Goal: Task Accomplishment & Management: Use online tool/utility

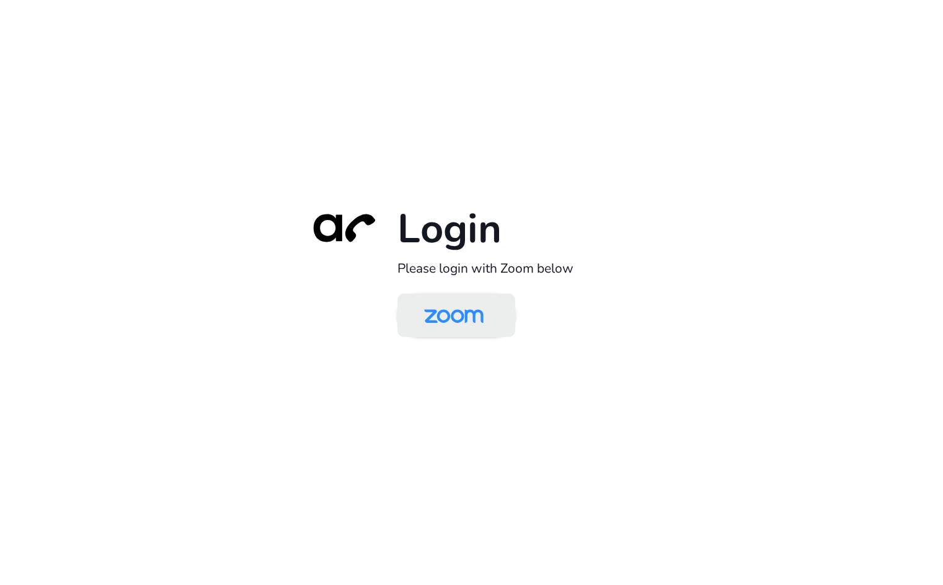
click at [448, 304] on img at bounding box center [454, 316] width 86 height 40
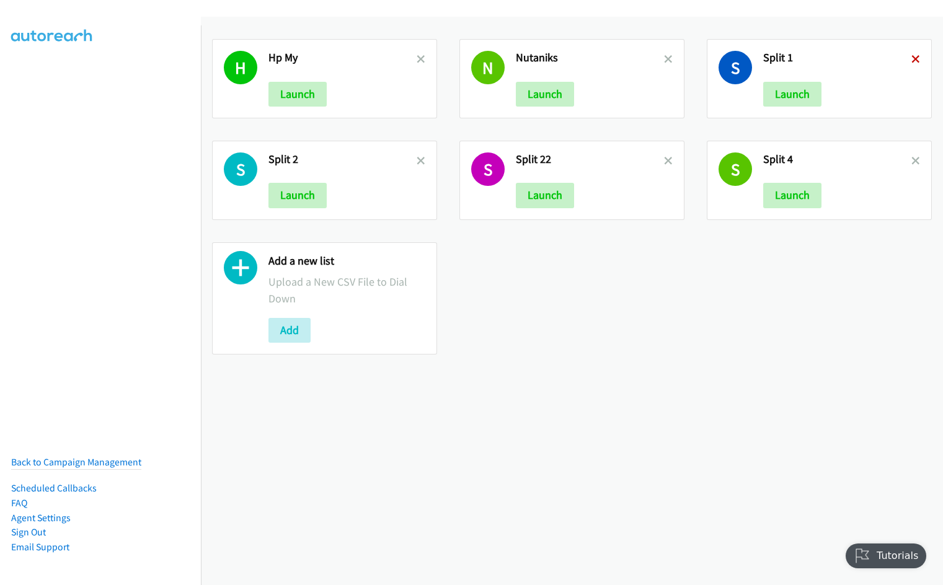
click at [912, 56] on icon at bounding box center [916, 60] width 9 height 9
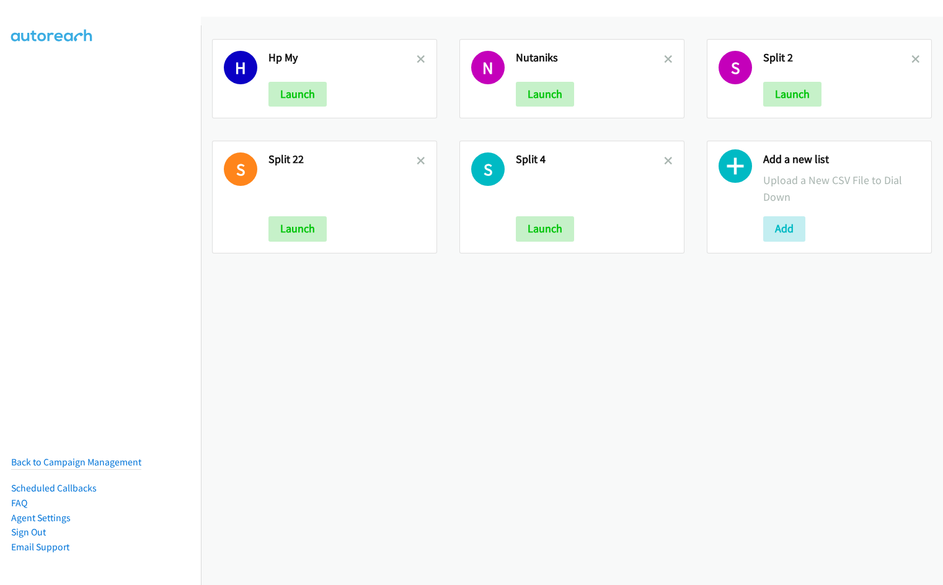
click at [912, 56] on icon at bounding box center [916, 60] width 9 height 9
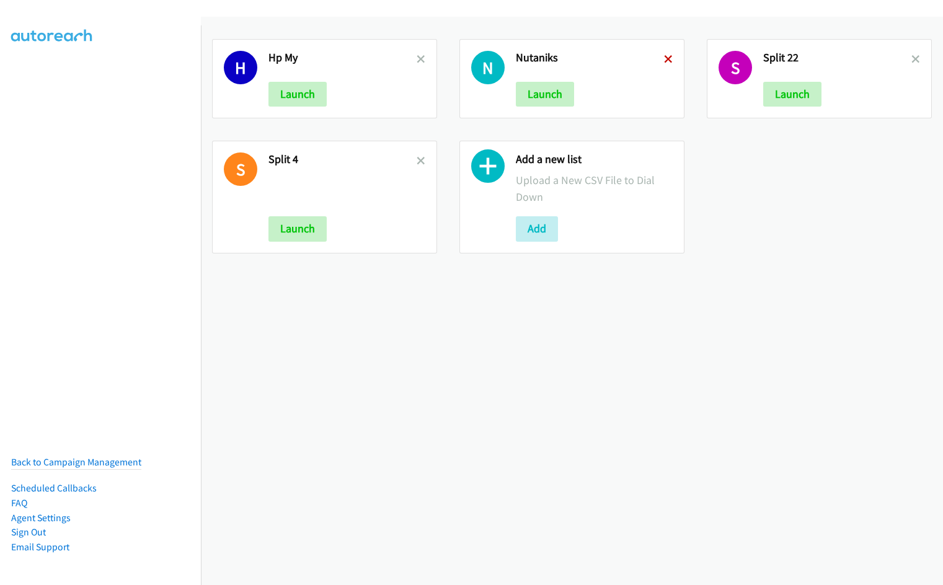
click at [664, 56] on icon at bounding box center [668, 60] width 9 height 9
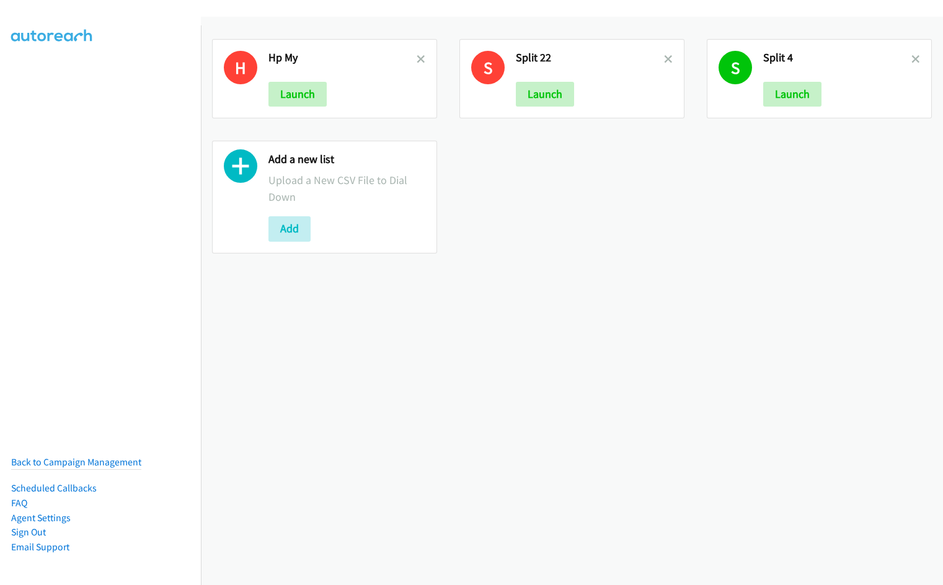
click at [664, 56] on icon at bounding box center [668, 60] width 9 height 9
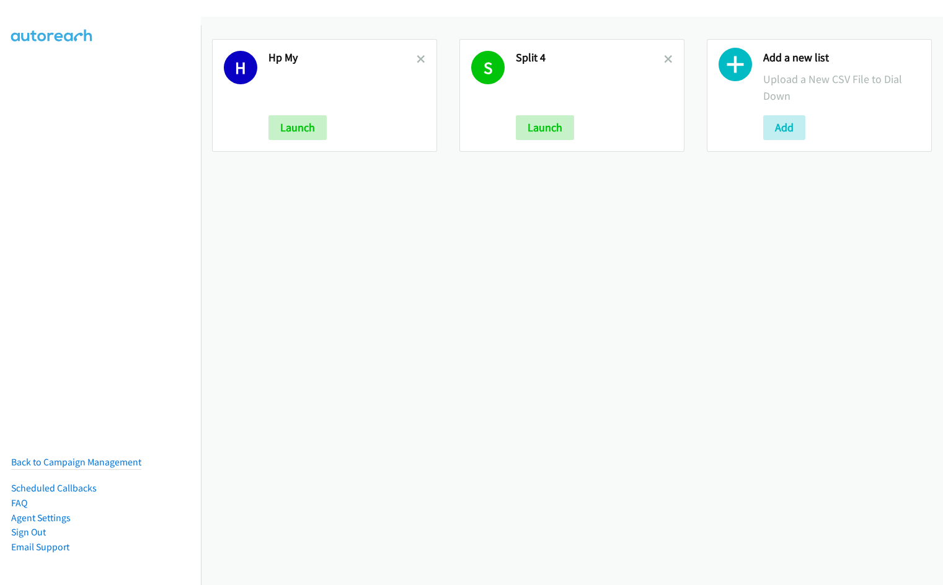
click at [664, 56] on icon at bounding box center [668, 60] width 9 height 9
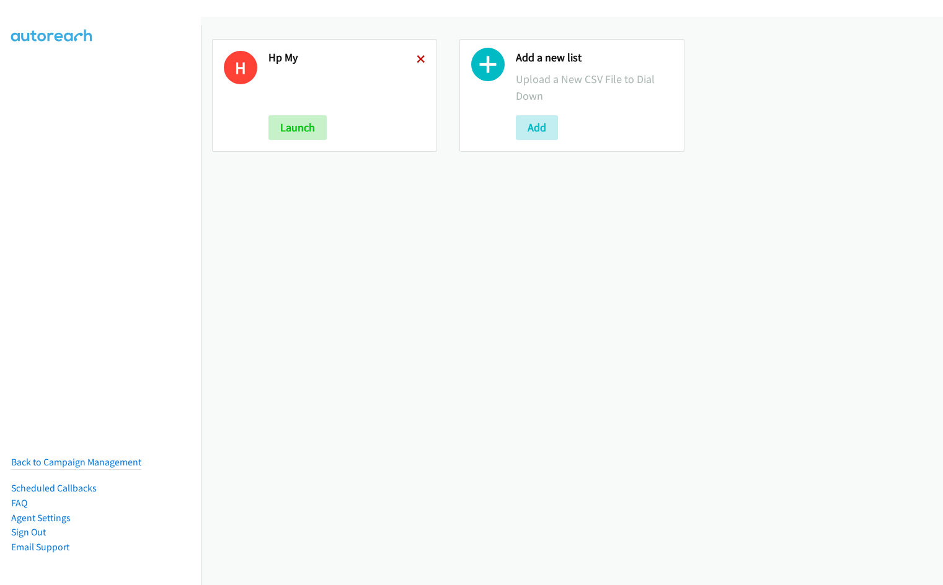
click at [419, 57] on icon at bounding box center [421, 60] width 9 height 9
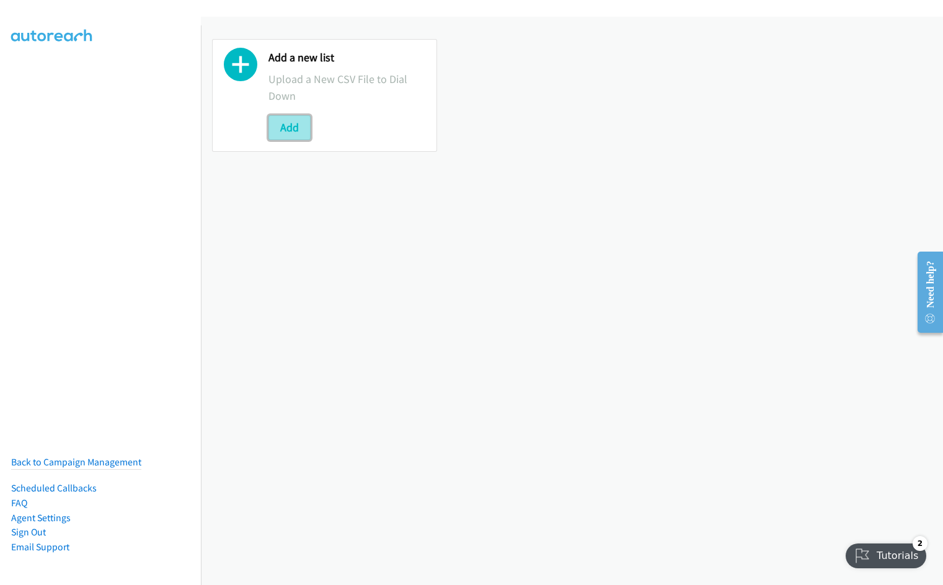
click at [282, 134] on button "Add" at bounding box center [289, 127] width 42 height 25
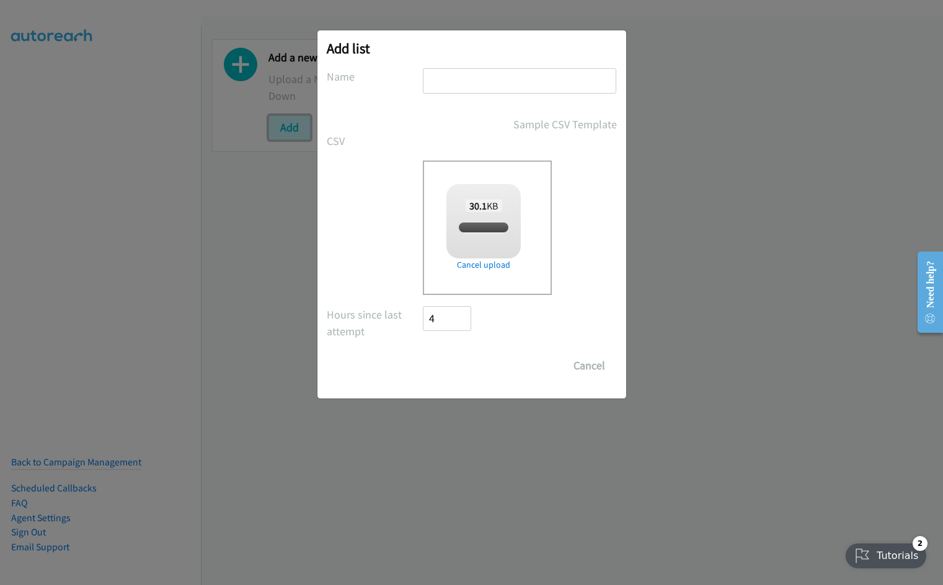
checkbox input "true"
click at [470, 84] on input "text" at bounding box center [519, 80] width 193 height 25
type input "Split 2"
click at [424, 353] on input "Save List" at bounding box center [456, 365] width 65 height 25
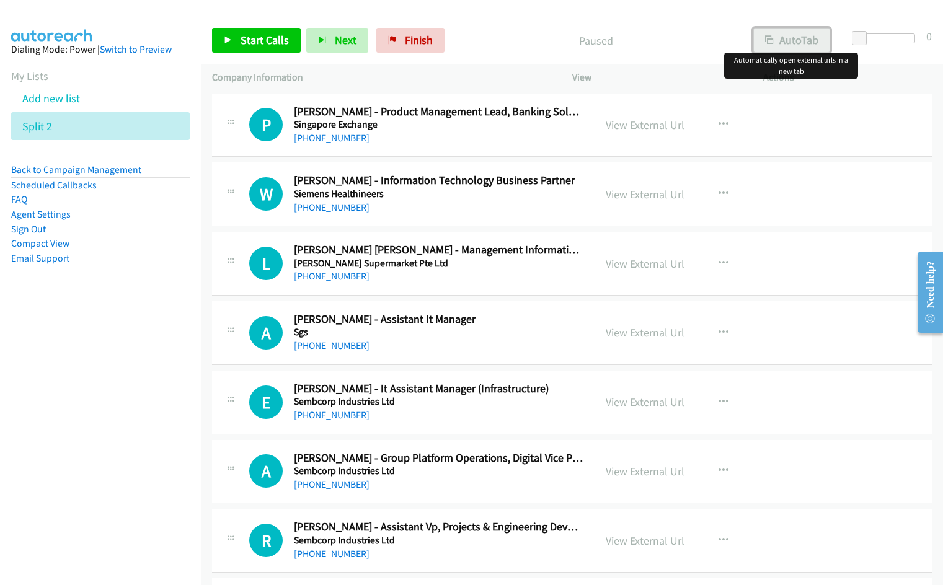
click at [792, 38] on button "AutoTab" at bounding box center [791, 40] width 77 height 25
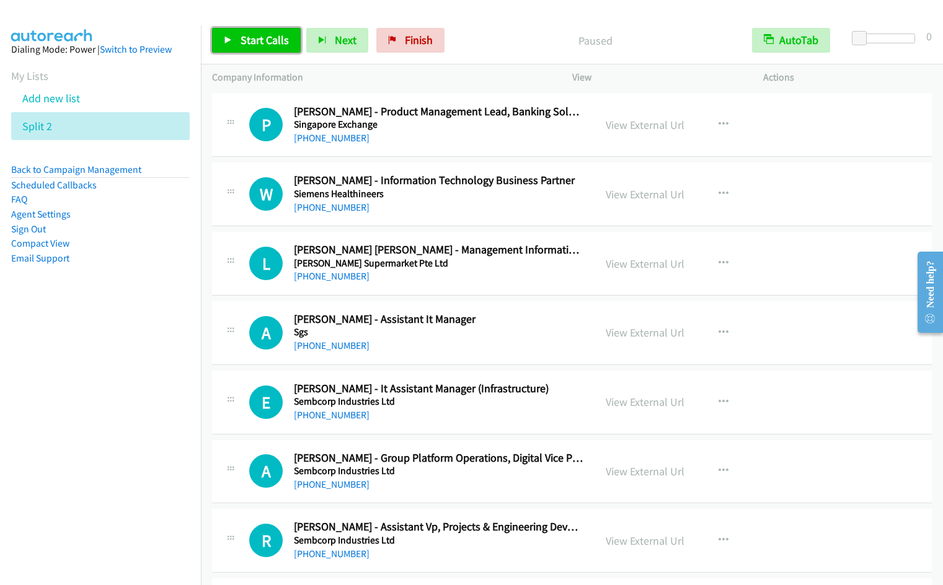
click at [236, 42] on link "Start Calls" at bounding box center [256, 40] width 89 height 25
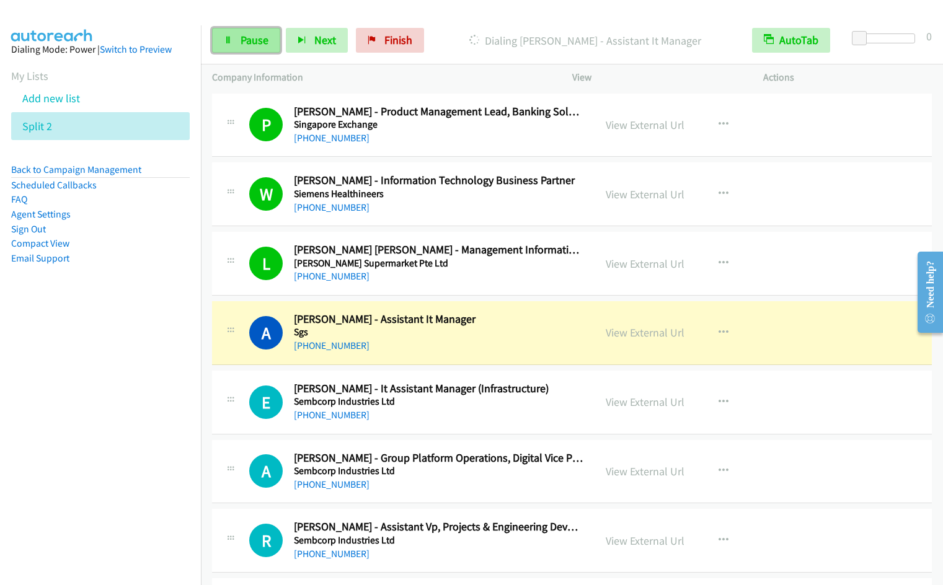
click at [270, 41] on link "Pause" at bounding box center [246, 40] width 68 height 25
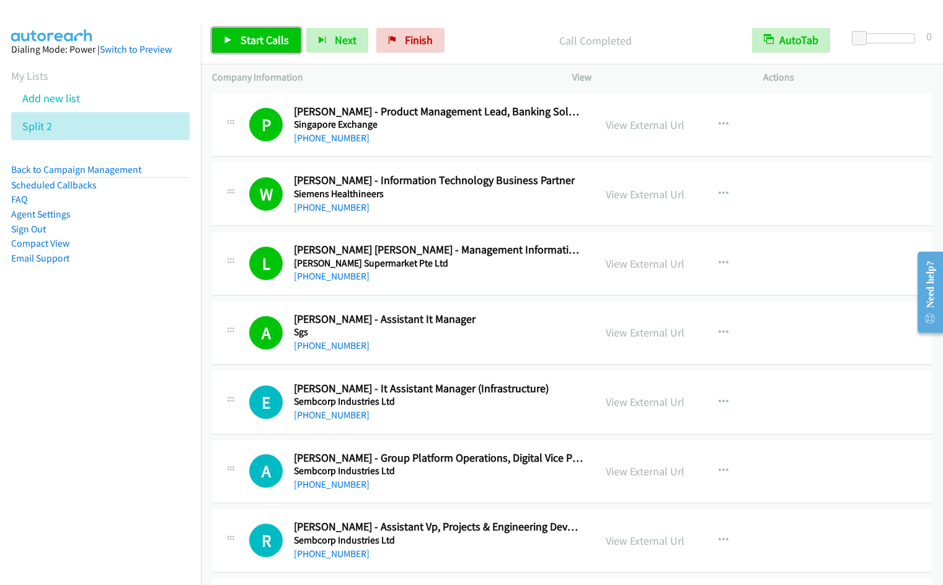
click at [263, 47] on span "Start Calls" at bounding box center [265, 40] width 48 height 14
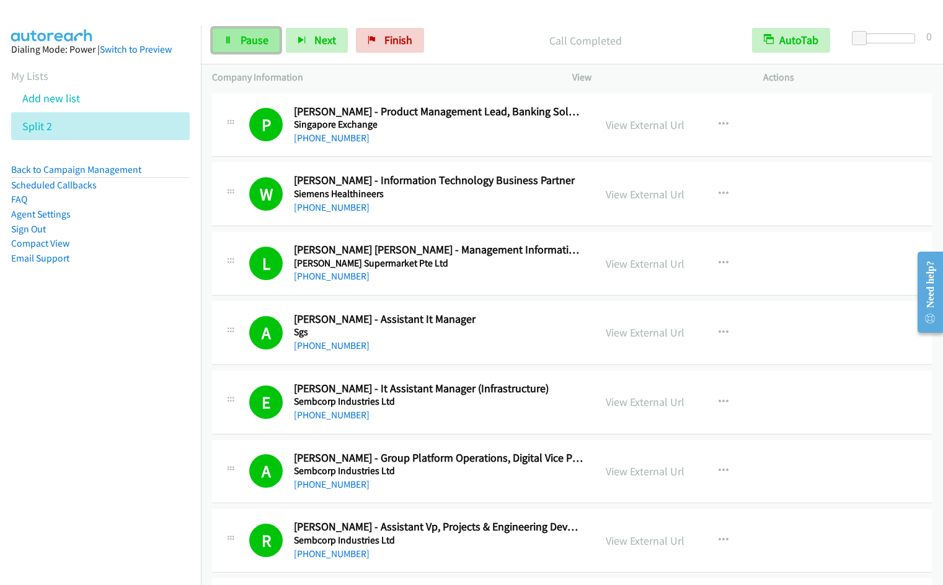
click at [227, 45] on link "Pause" at bounding box center [246, 40] width 68 height 25
click at [230, 37] on icon at bounding box center [228, 41] width 9 height 9
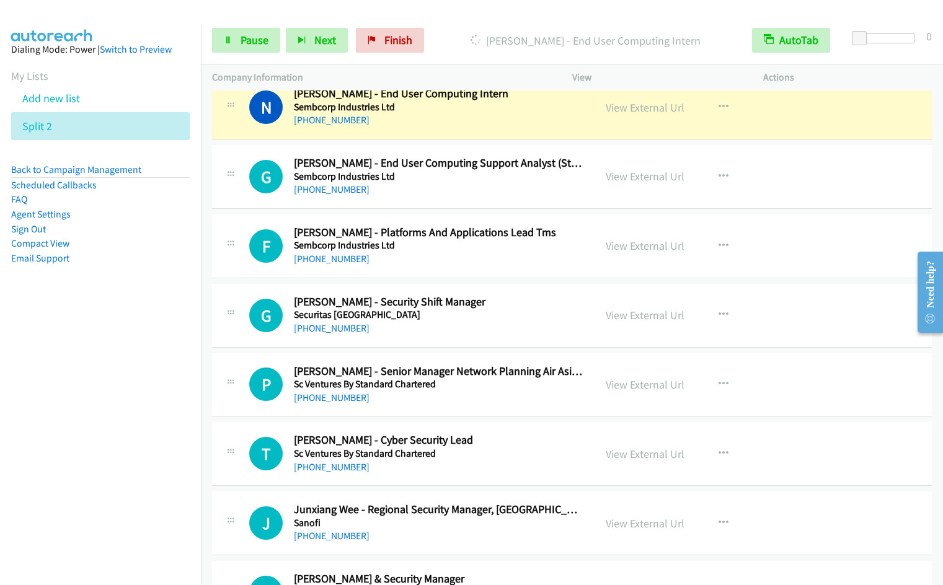
scroll to position [825, 0]
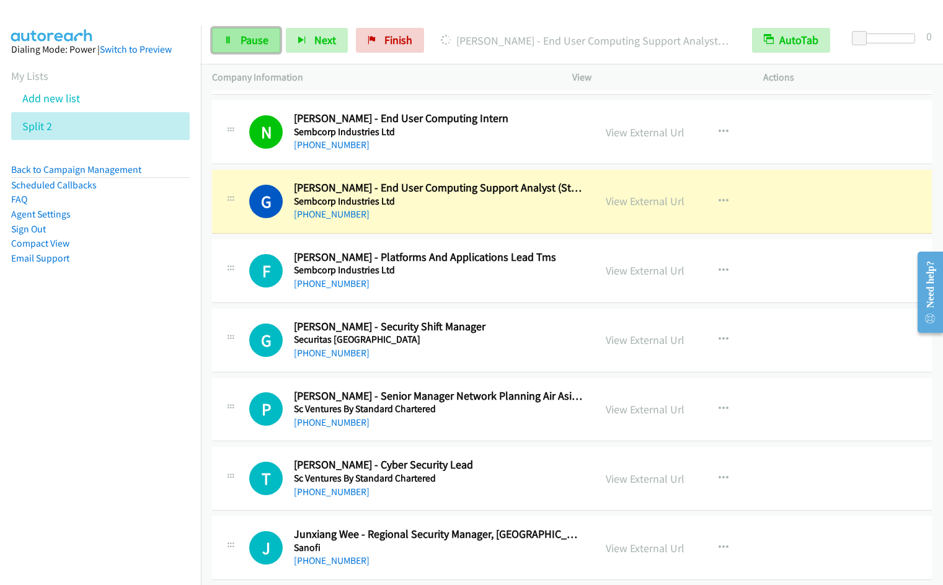
click at [244, 48] on link "Pause" at bounding box center [246, 40] width 68 height 25
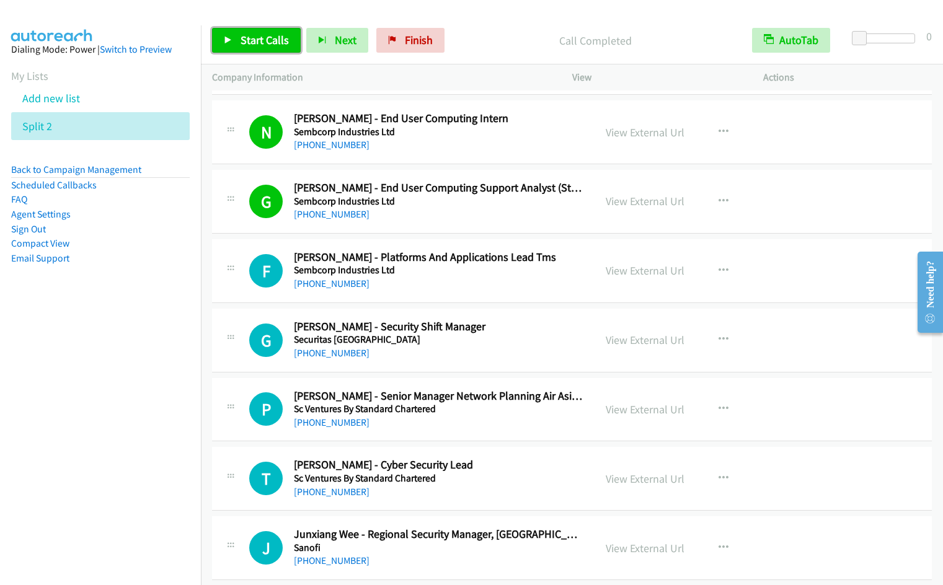
click at [244, 44] on span "Start Calls" at bounding box center [265, 40] width 48 height 14
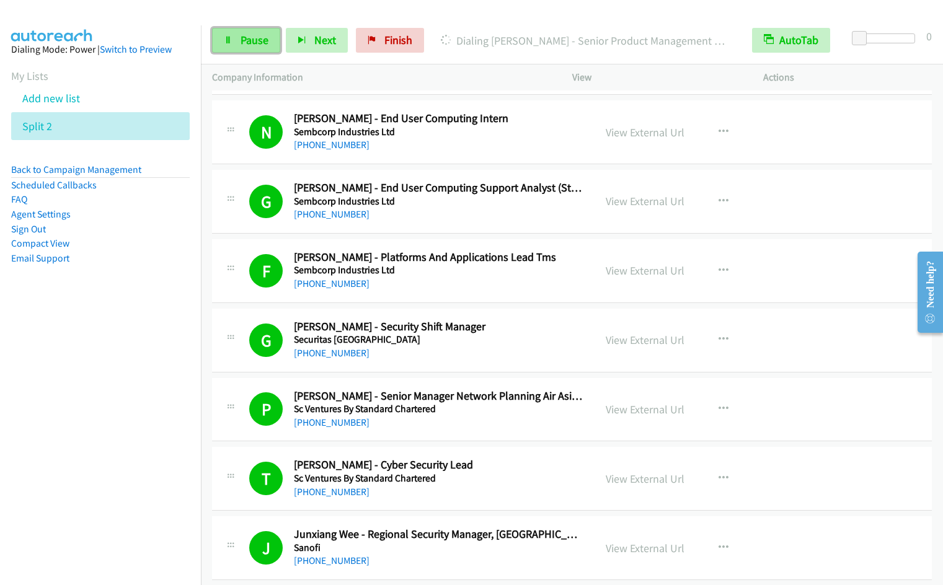
drag, startPoint x: 249, startPoint y: 49, endPoint x: 260, endPoint y: 45, distance: 12.4
click at [249, 49] on link "Pause" at bounding box center [246, 40] width 68 height 25
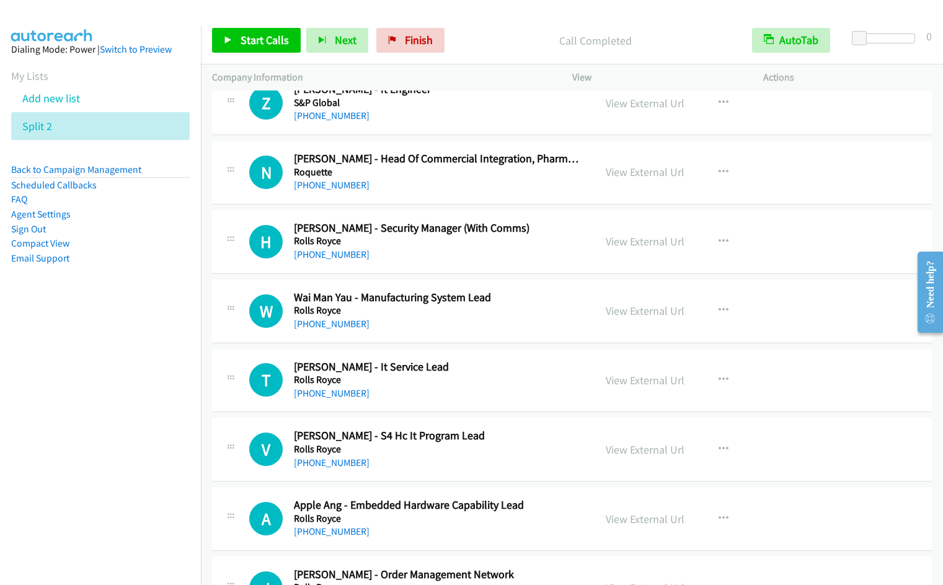
scroll to position [1897, 0]
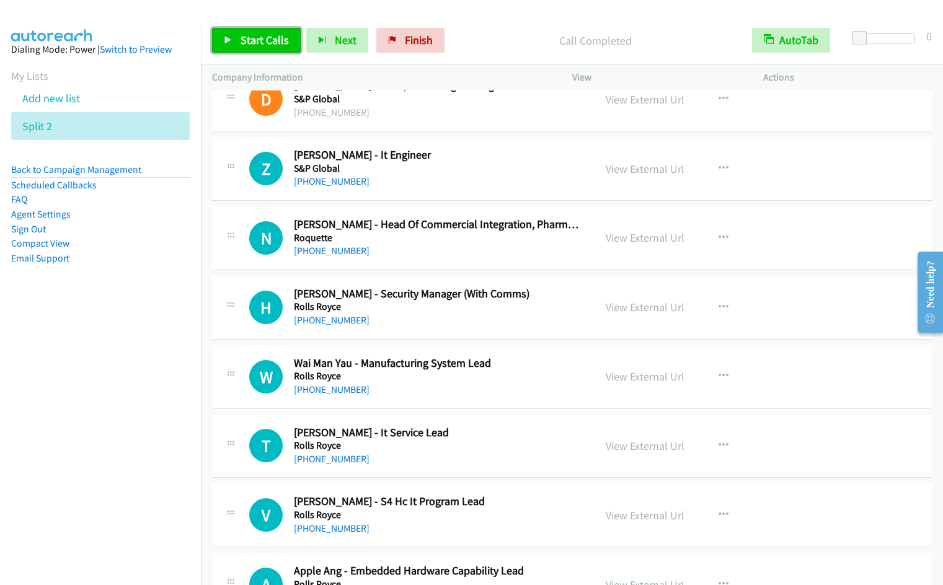
drag, startPoint x: 260, startPoint y: 44, endPoint x: 324, endPoint y: 23, distance: 67.3
click at [259, 44] on span "Start Calls" at bounding box center [265, 40] width 48 height 14
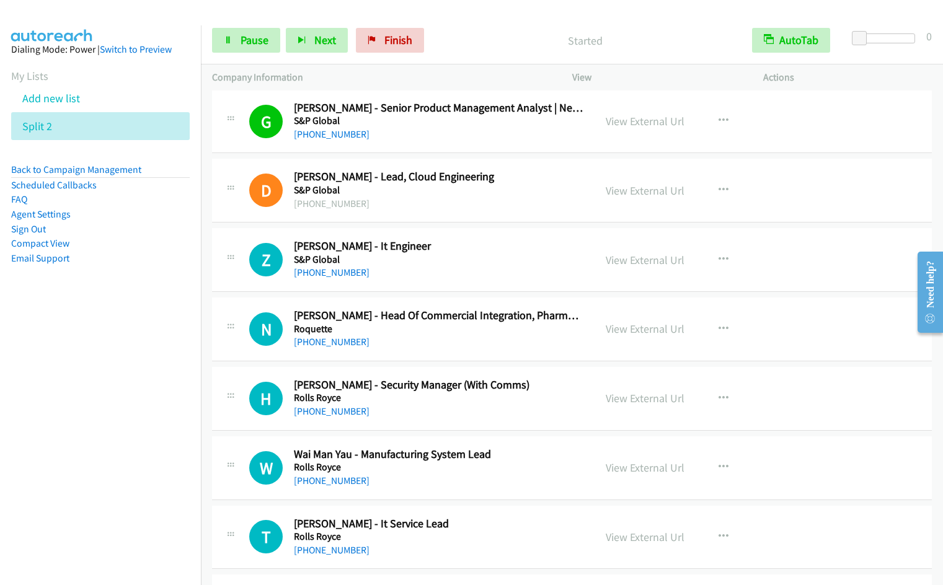
scroll to position [1781, 0]
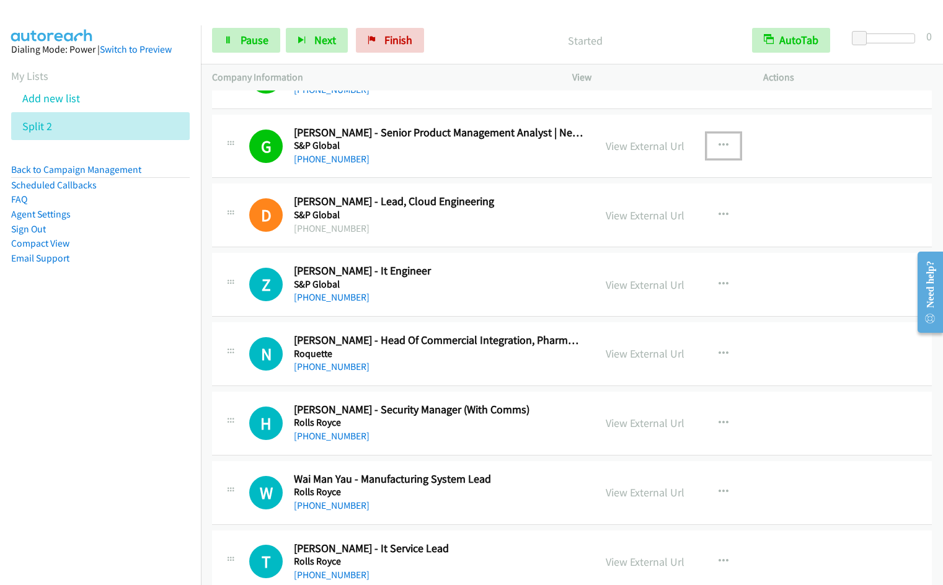
click at [719, 141] on icon "button" at bounding box center [724, 146] width 10 height 10
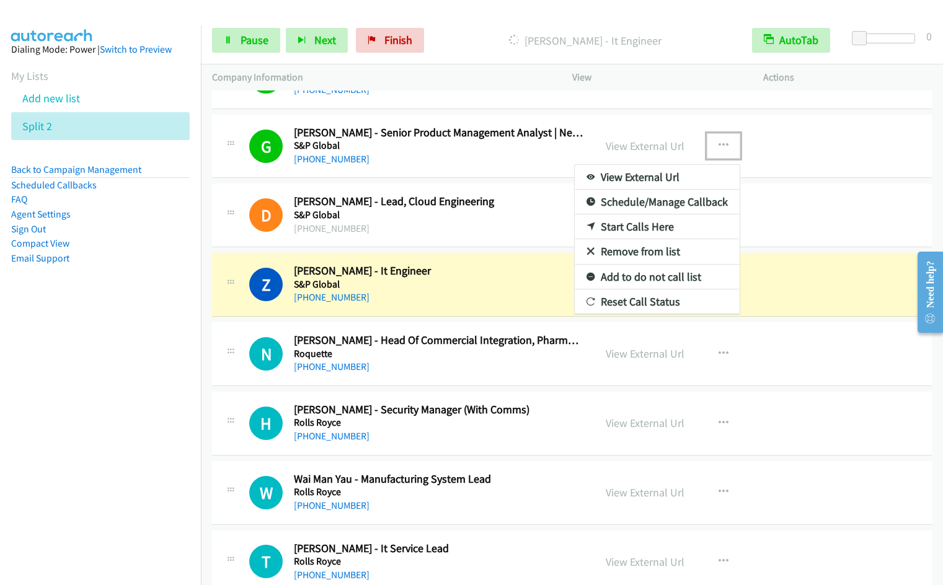
click at [629, 254] on link "Remove from list" at bounding box center [657, 251] width 165 height 25
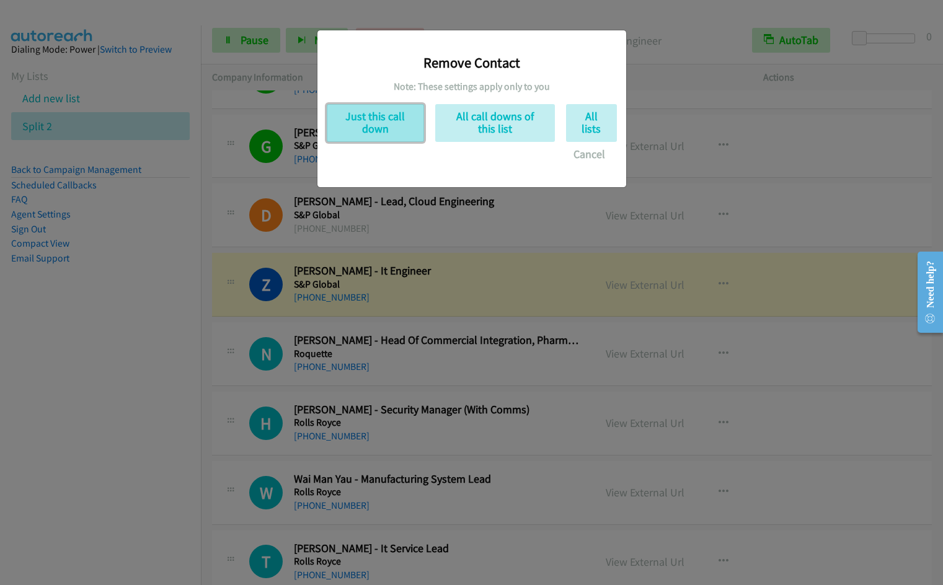
click at [384, 124] on button "Just this call down" at bounding box center [375, 123] width 97 height 38
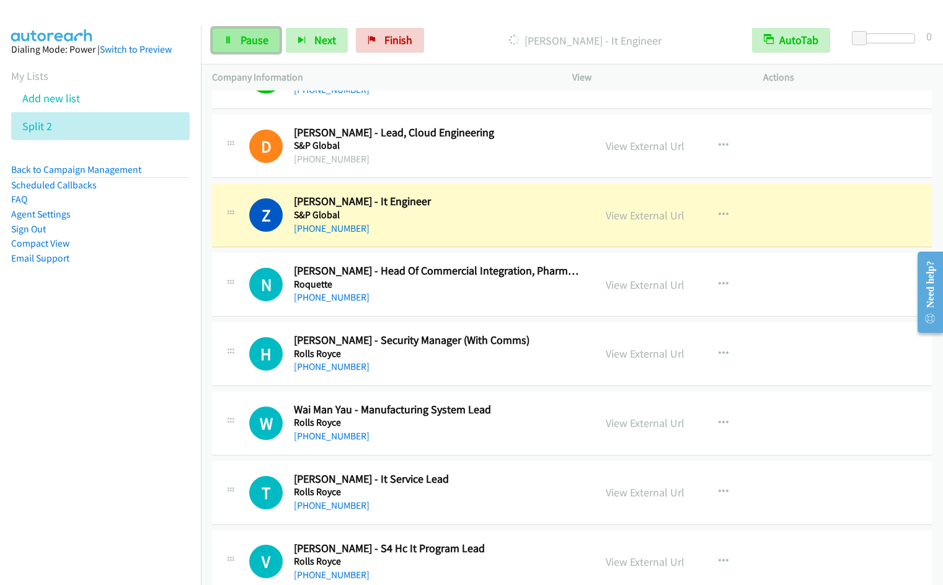
click at [254, 35] on span "Pause" at bounding box center [255, 40] width 28 height 14
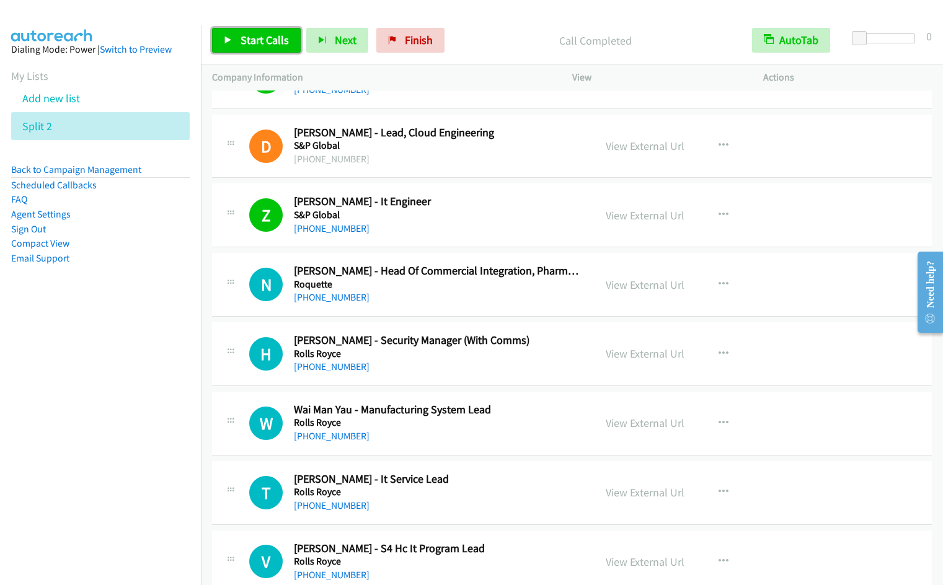
click at [255, 40] on span "Start Calls" at bounding box center [265, 40] width 48 height 14
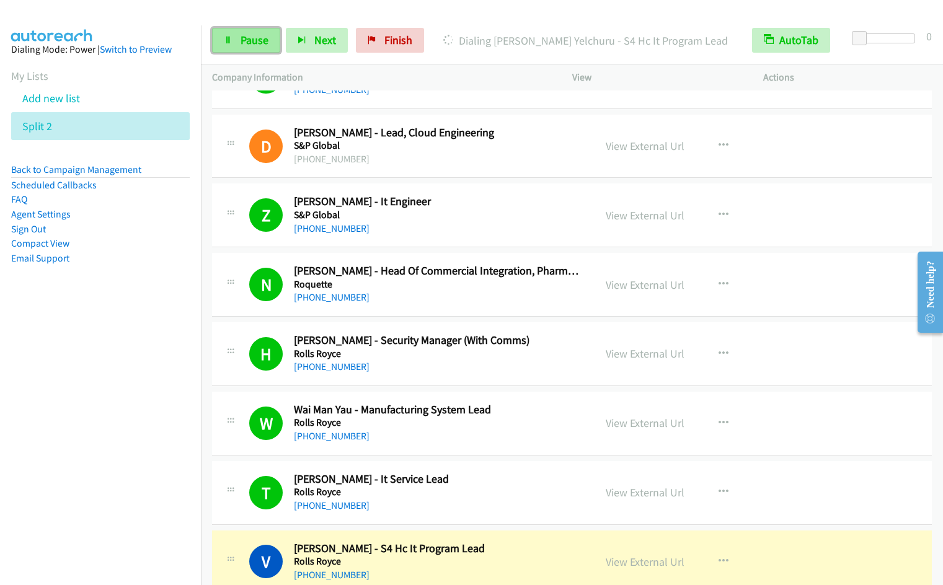
click at [234, 42] on link "Pause" at bounding box center [246, 40] width 68 height 25
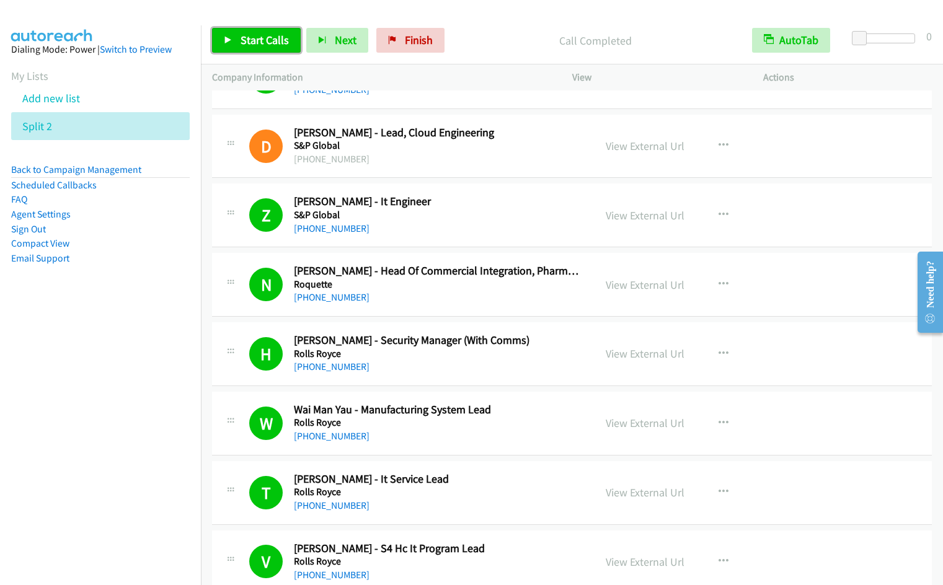
click at [267, 38] on span "Start Calls" at bounding box center [265, 40] width 48 height 14
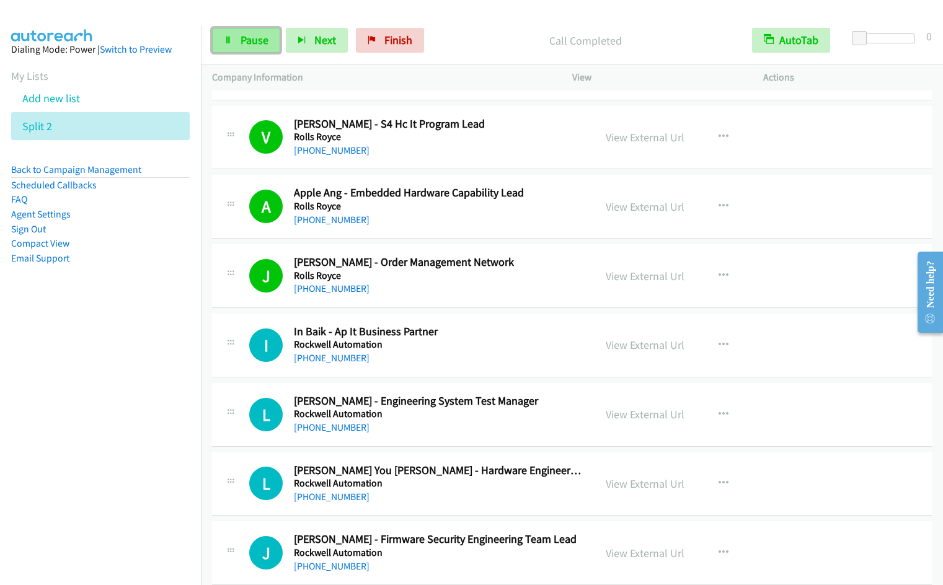
click at [236, 44] on link "Pause" at bounding box center [246, 40] width 68 height 25
click at [236, 44] on link "Start Calls" at bounding box center [256, 40] width 89 height 25
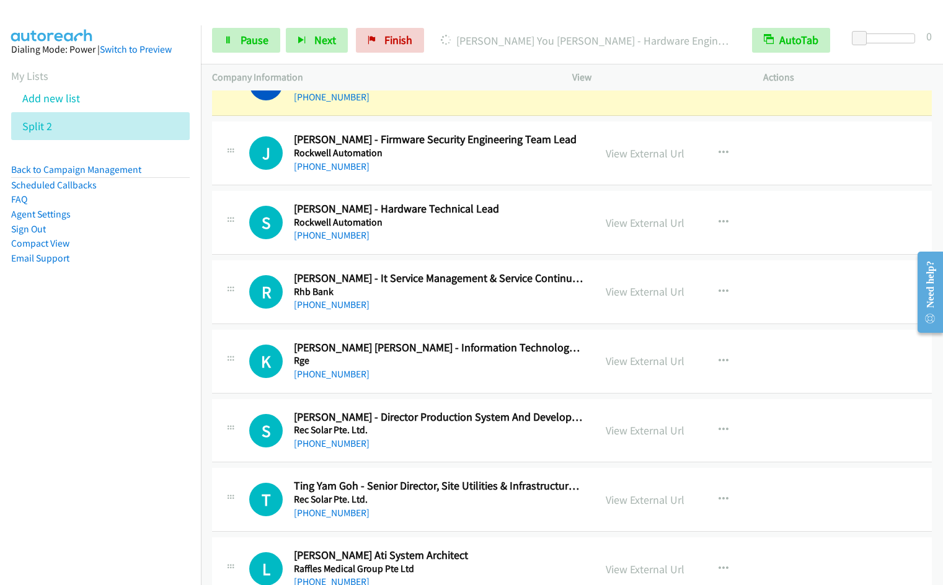
scroll to position [2534, 0]
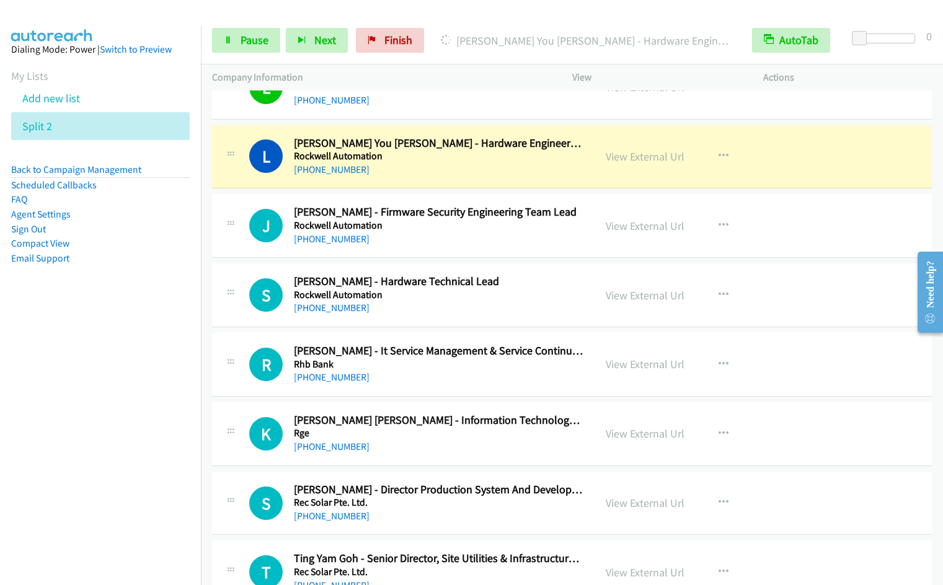
click at [76, 463] on nav "Dialing Mode: Power | Switch to Preview My Lists Add new list Split 2 Back to C…" at bounding box center [101, 317] width 202 height 585
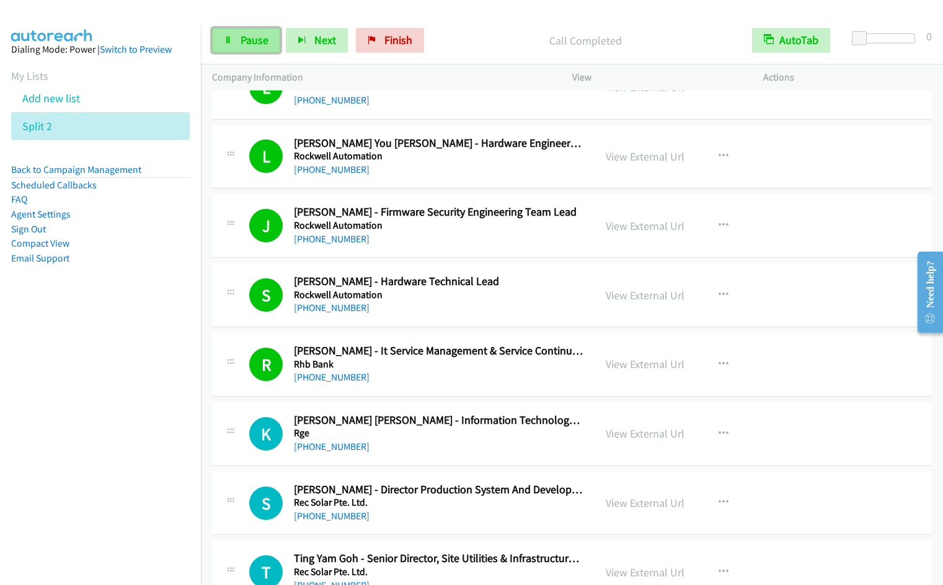
click at [249, 46] on span "Pause" at bounding box center [255, 40] width 28 height 14
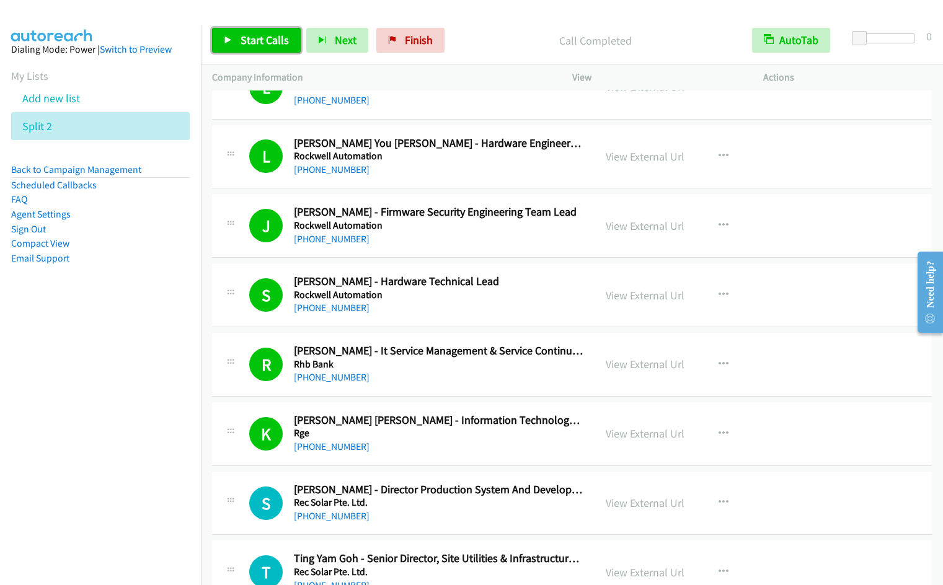
click at [257, 36] on span "Start Calls" at bounding box center [265, 40] width 48 height 14
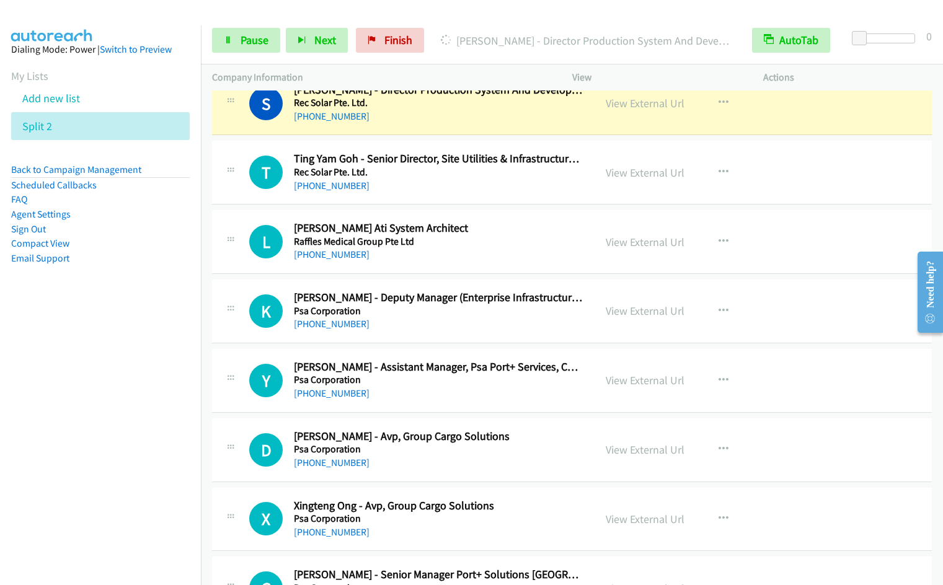
scroll to position [2909, 0]
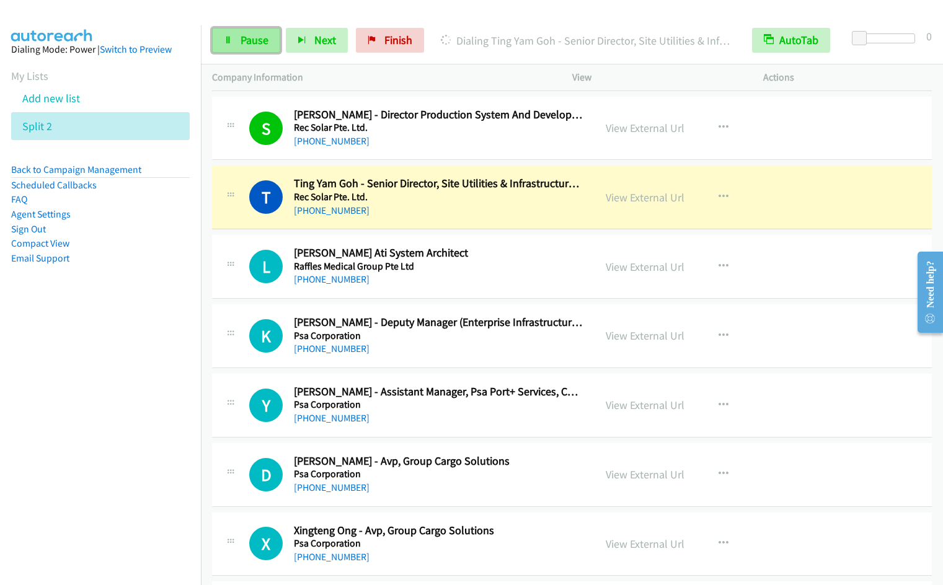
click at [252, 29] on link "Pause" at bounding box center [246, 40] width 68 height 25
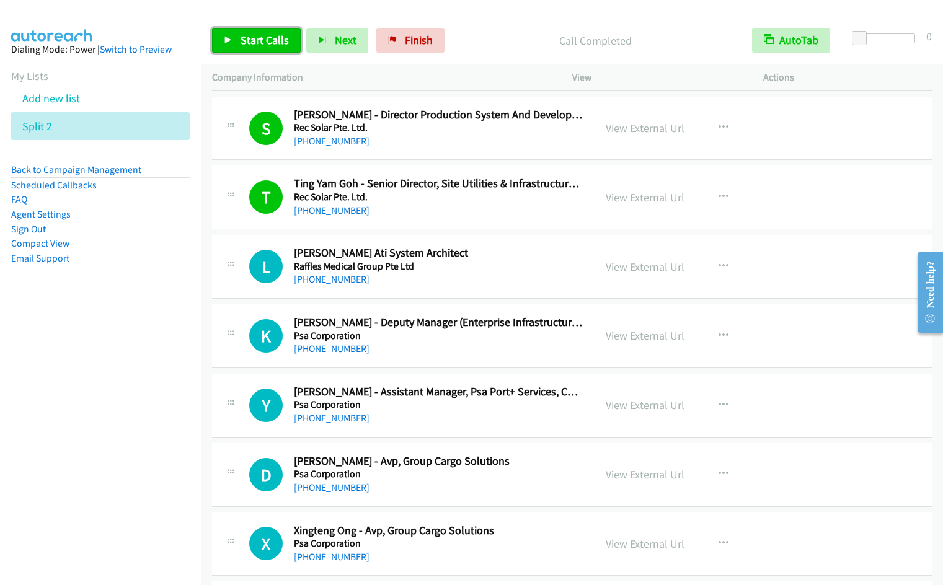
click at [253, 42] on span "Start Calls" at bounding box center [265, 40] width 48 height 14
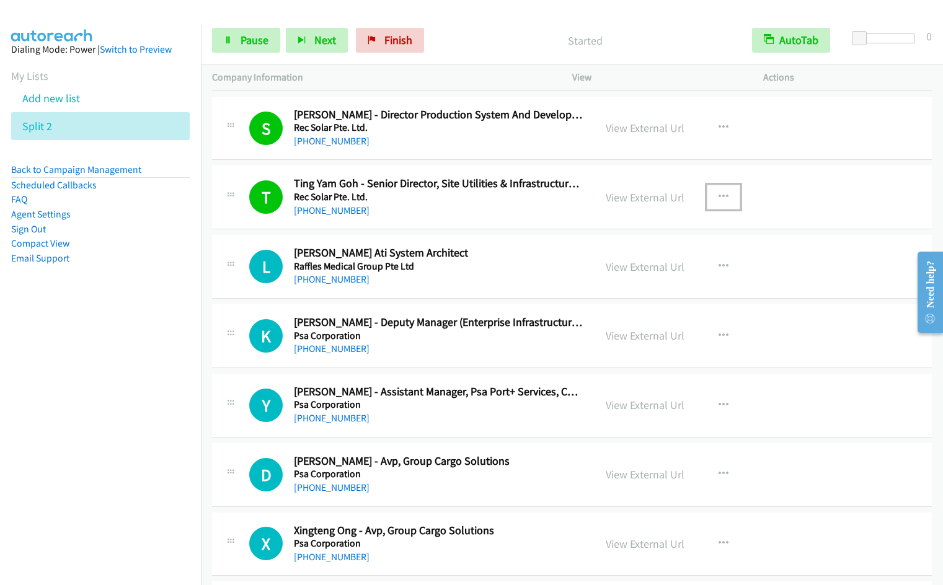
click at [719, 195] on icon "button" at bounding box center [724, 197] width 10 height 10
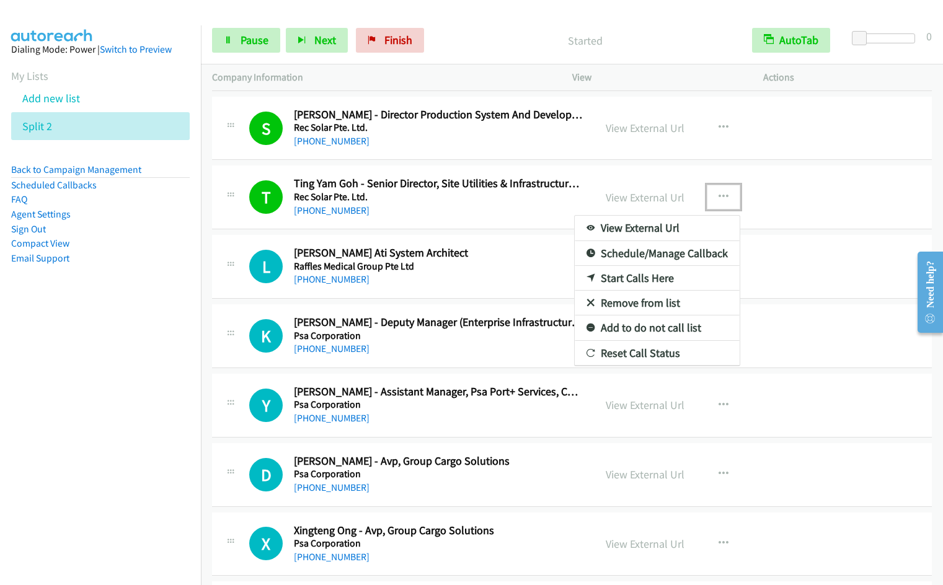
click at [653, 303] on link "Remove from list" at bounding box center [657, 303] width 165 height 25
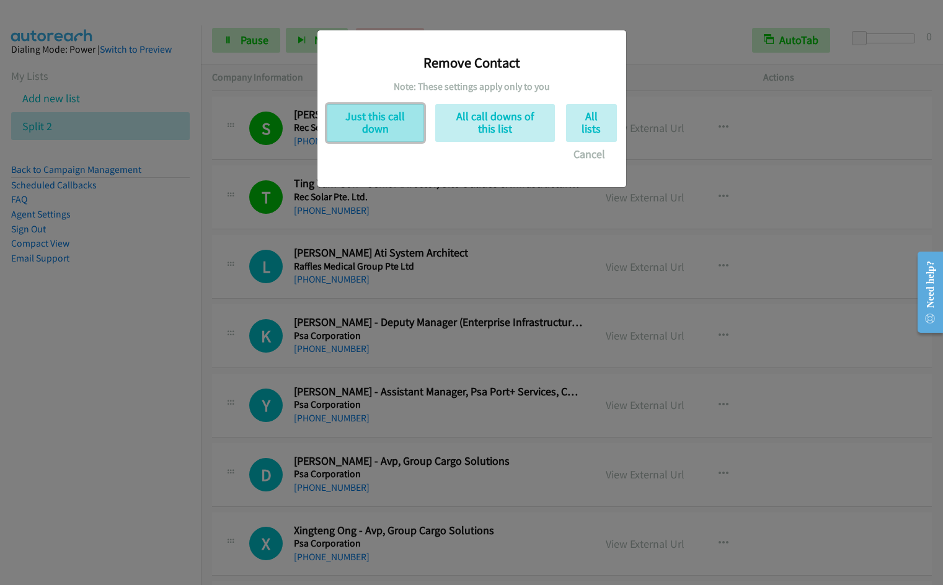
click at [375, 128] on button "Just this call down" at bounding box center [375, 123] width 97 height 38
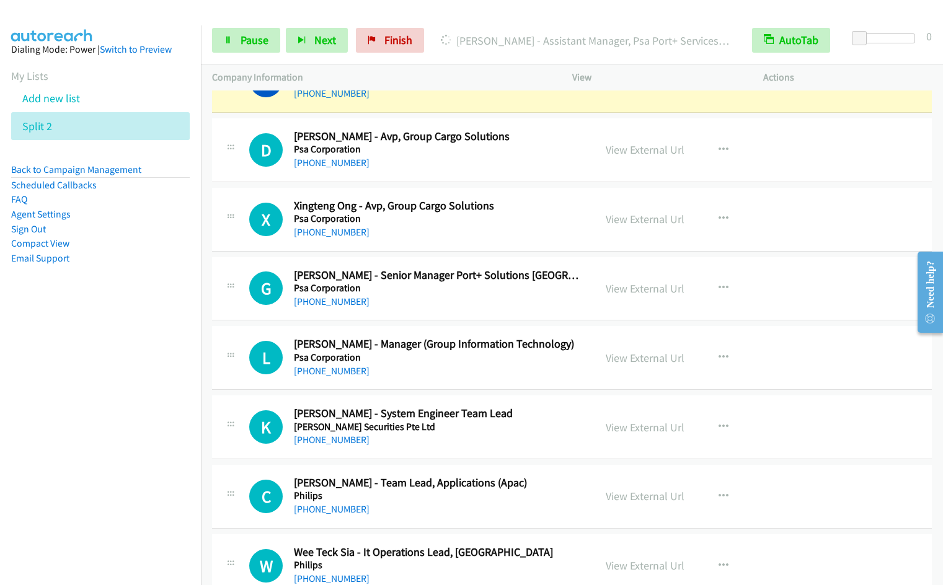
scroll to position [3072, 0]
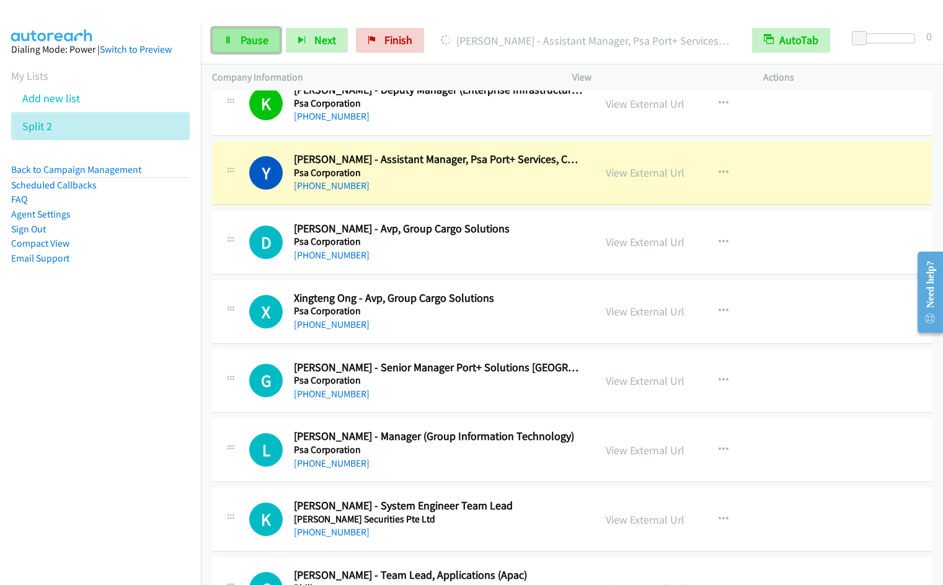
click at [234, 42] on link "Pause" at bounding box center [246, 40] width 68 height 25
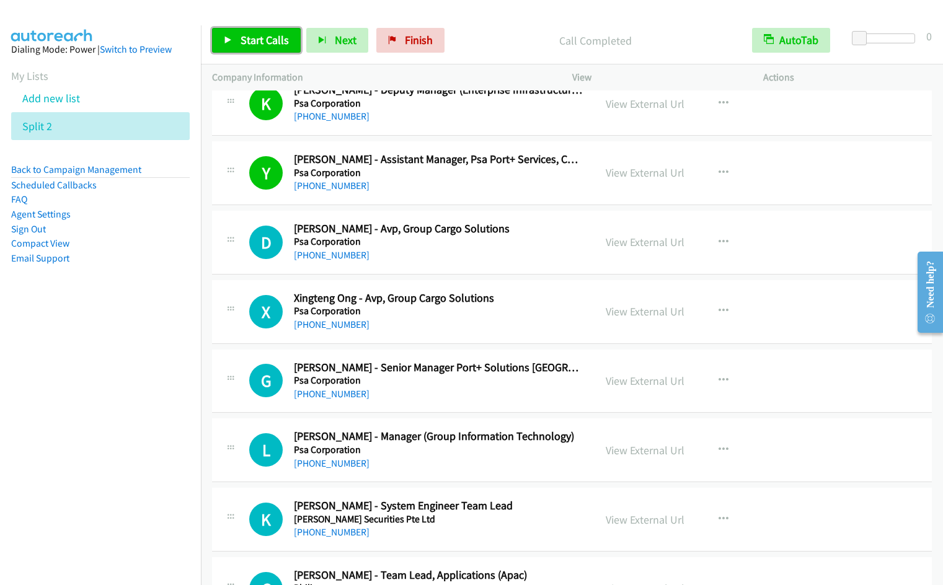
click at [235, 43] on link "Start Calls" at bounding box center [256, 40] width 89 height 25
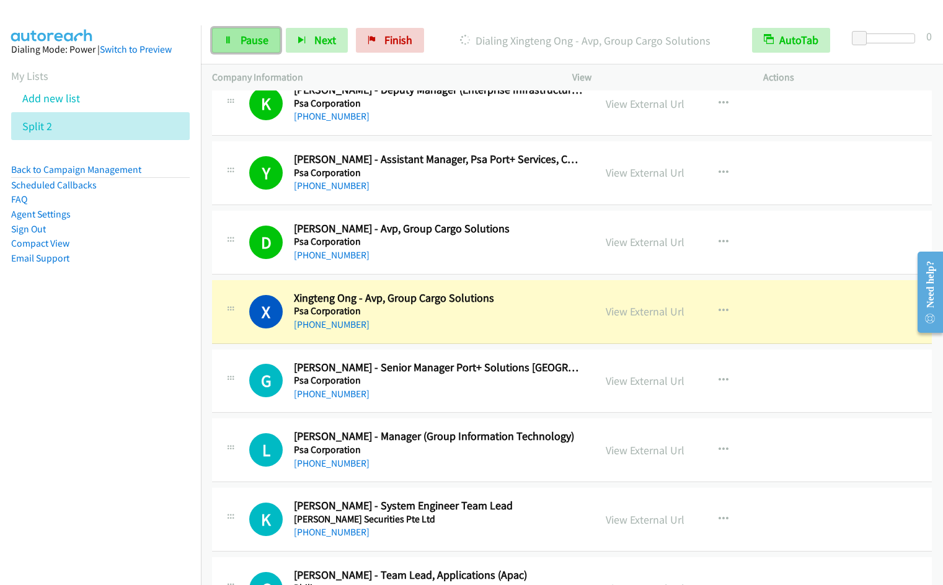
click at [234, 49] on link "Pause" at bounding box center [246, 40] width 68 height 25
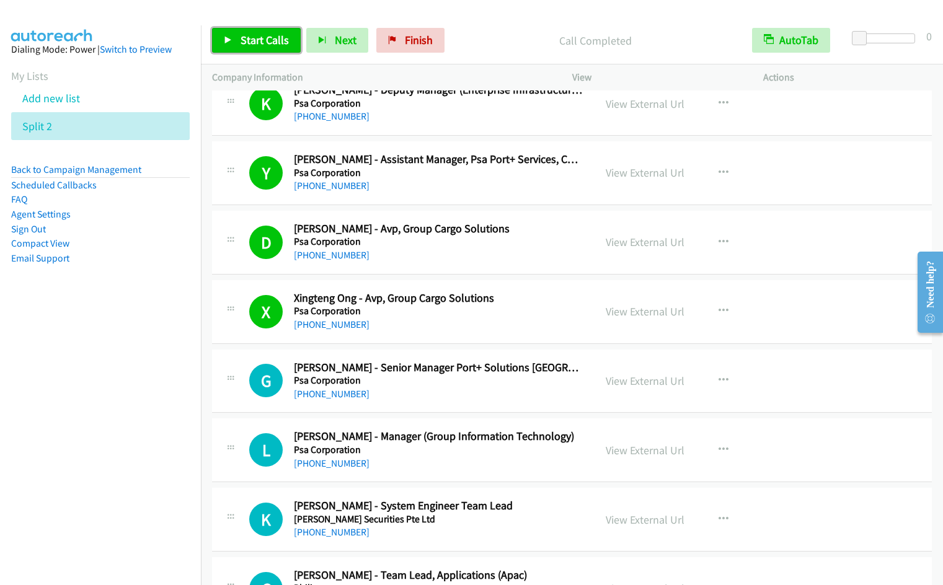
click at [233, 43] on link "Start Calls" at bounding box center [256, 40] width 89 height 25
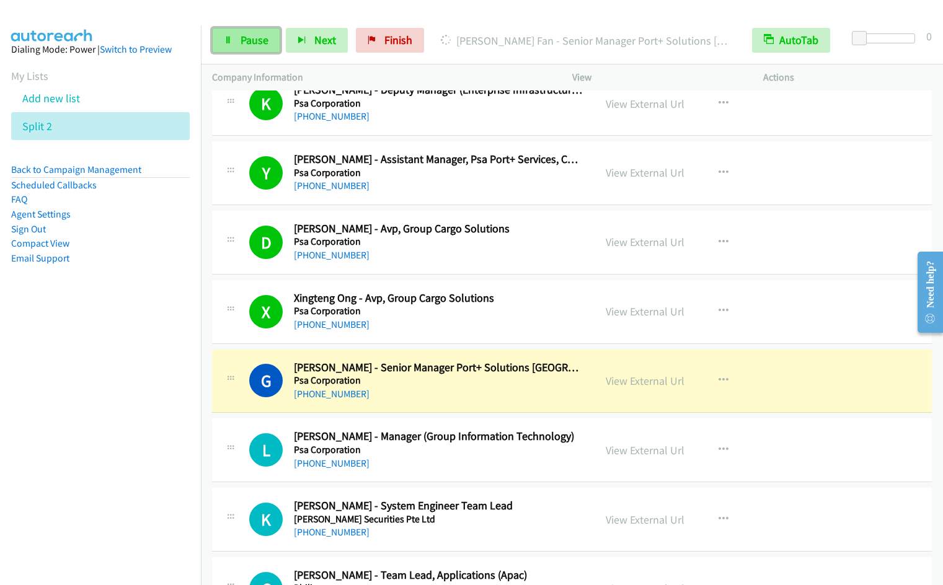
click at [233, 39] on link "Pause" at bounding box center [246, 40] width 68 height 25
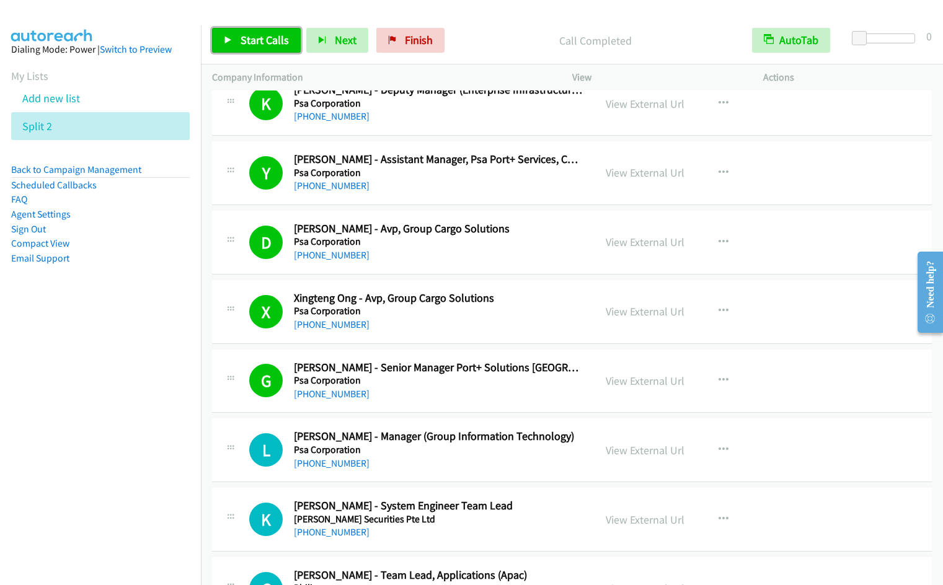
click at [247, 48] on link "Start Calls" at bounding box center [256, 40] width 89 height 25
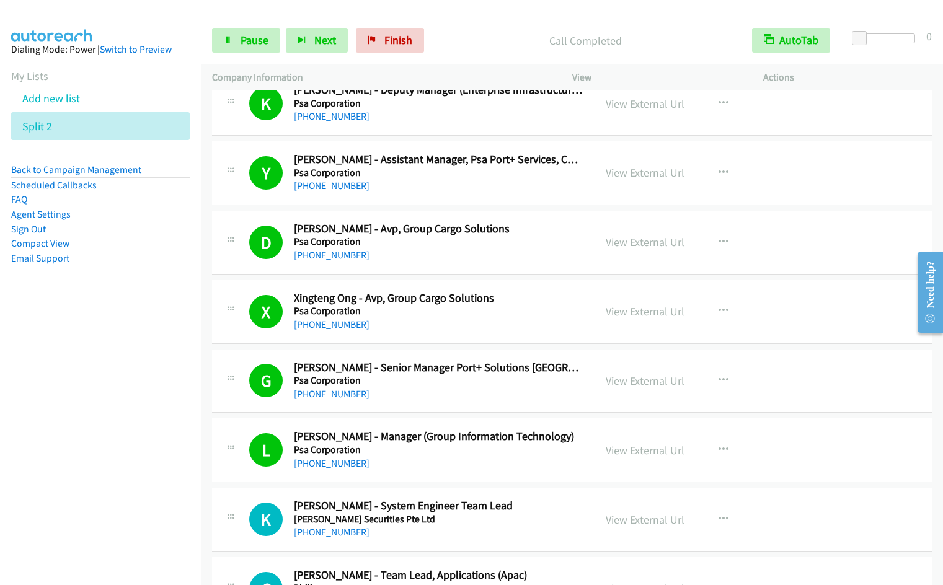
scroll to position [3497, 0]
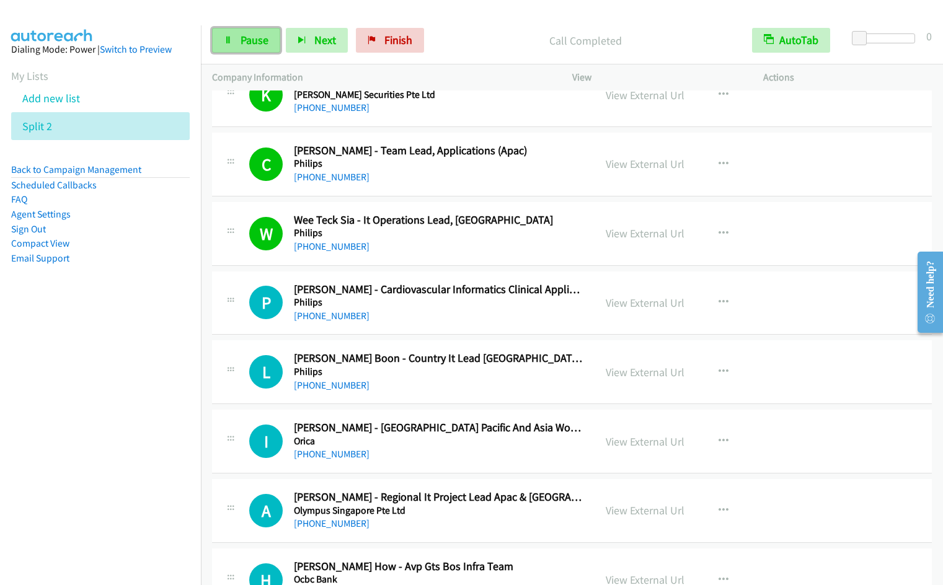
click at [254, 49] on link "Pause" at bounding box center [246, 40] width 68 height 25
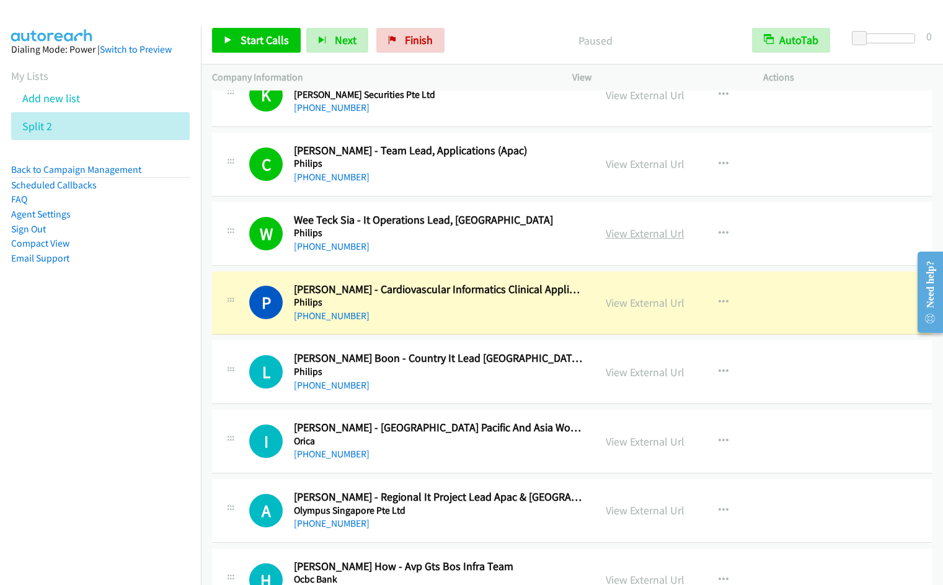
click at [636, 237] on link "View External Url" at bounding box center [645, 233] width 79 height 14
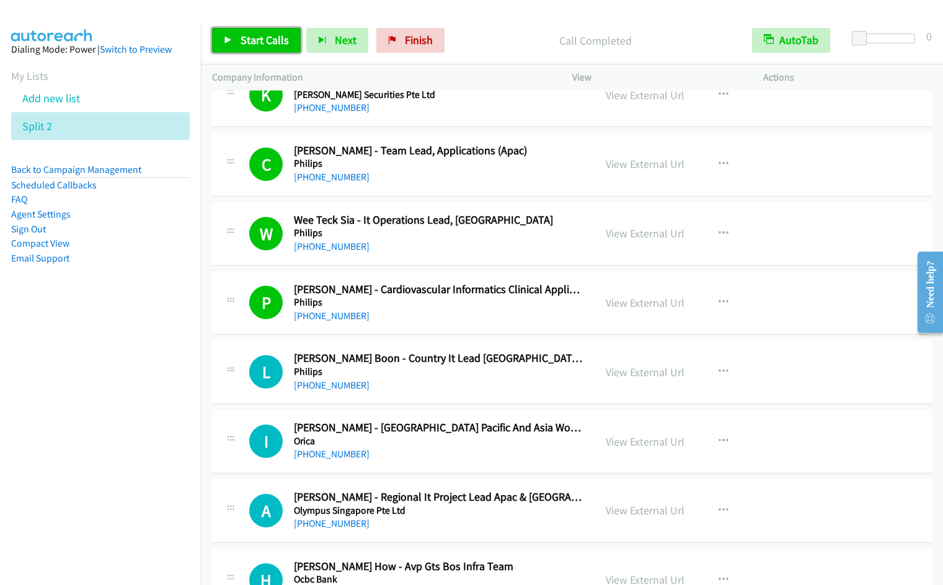
click at [226, 41] on icon at bounding box center [228, 41] width 9 height 9
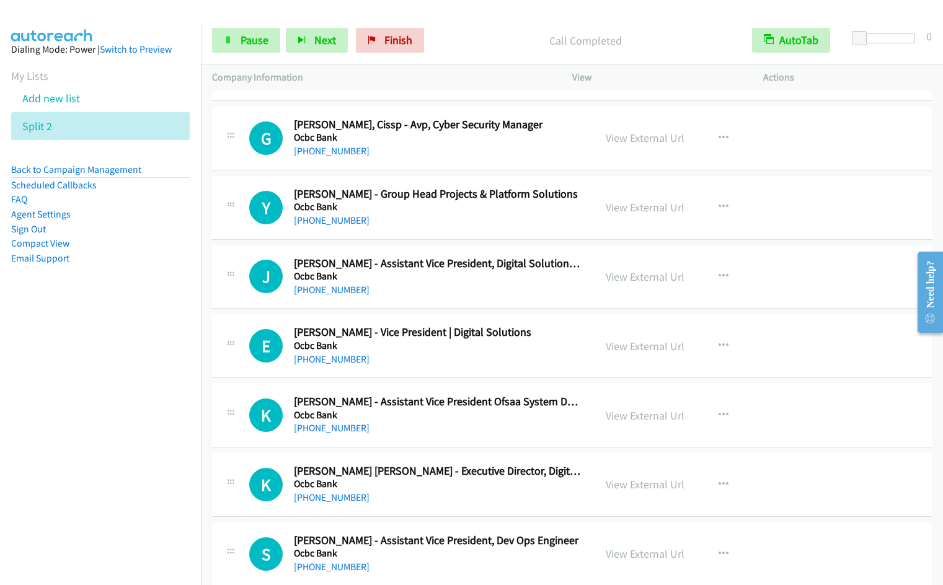
scroll to position [4295, 0]
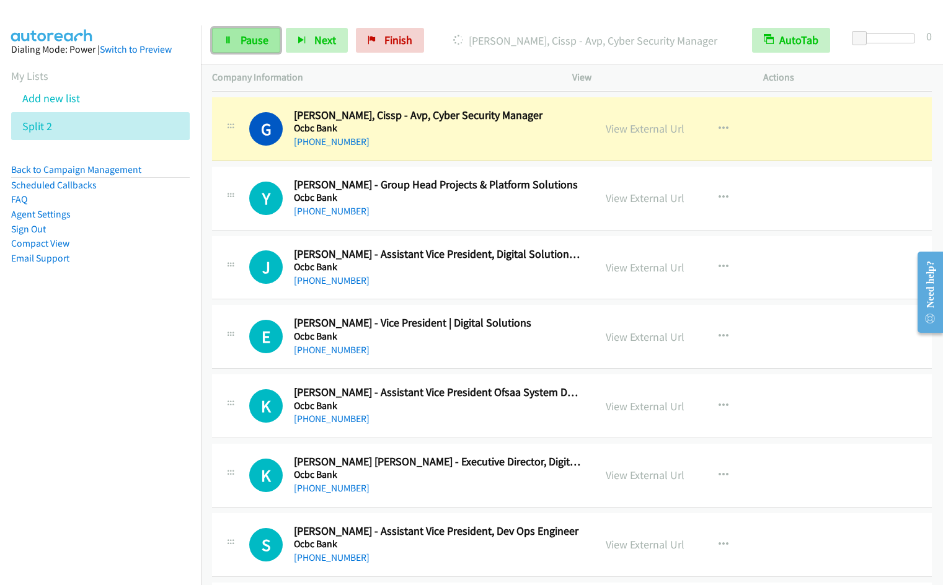
click at [249, 38] on span "Pause" at bounding box center [255, 40] width 28 height 14
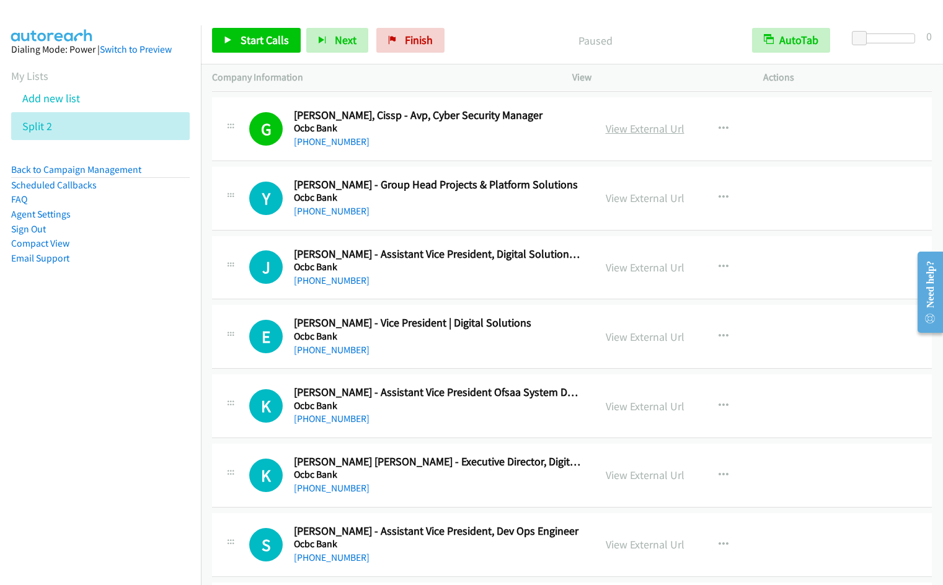
click at [644, 131] on link "View External Url" at bounding box center [645, 129] width 79 height 14
click at [238, 45] on link "Start Calls" at bounding box center [256, 40] width 89 height 25
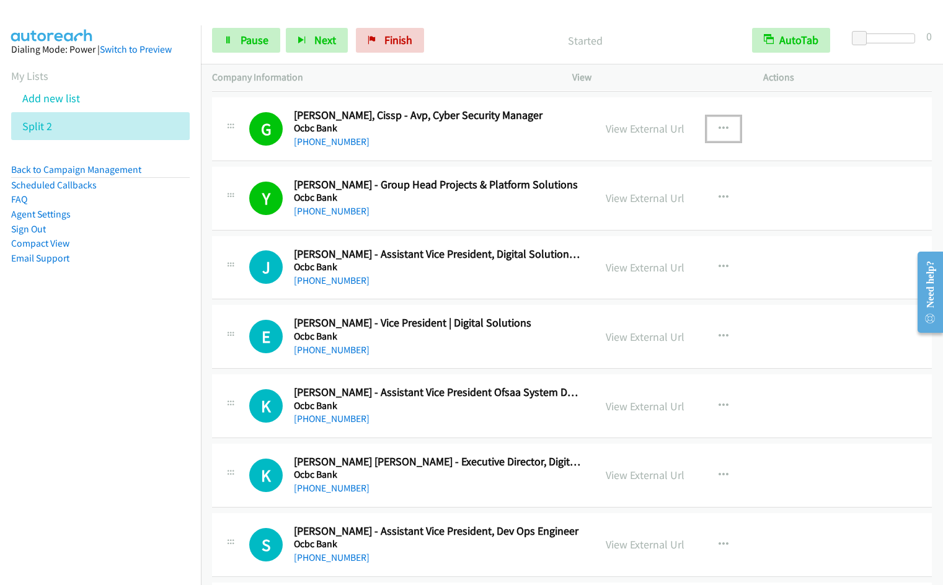
click at [721, 124] on icon "button" at bounding box center [724, 129] width 10 height 10
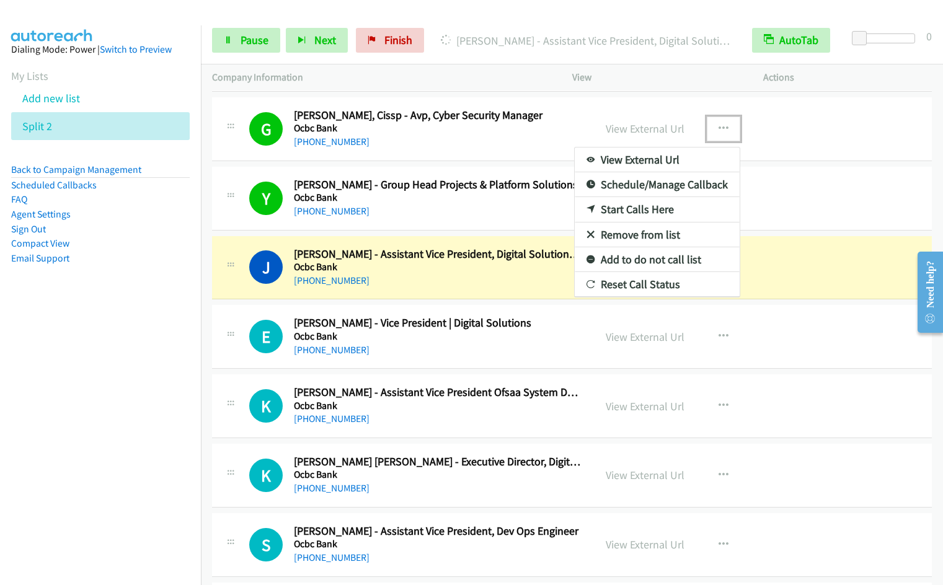
click at [650, 233] on link "Remove from list" at bounding box center [657, 235] width 165 height 25
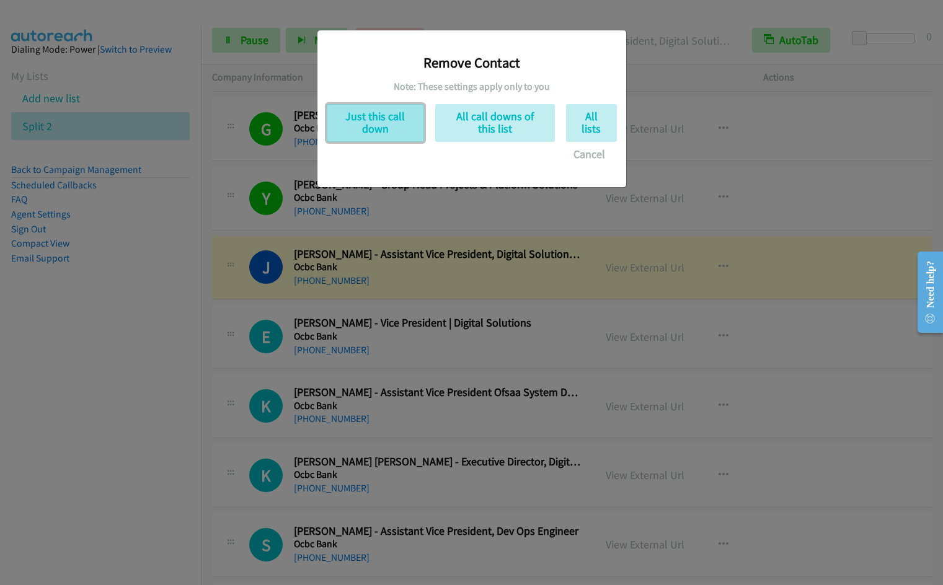
click at [389, 134] on button "Just this call down" at bounding box center [375, 123] width 97 height 38
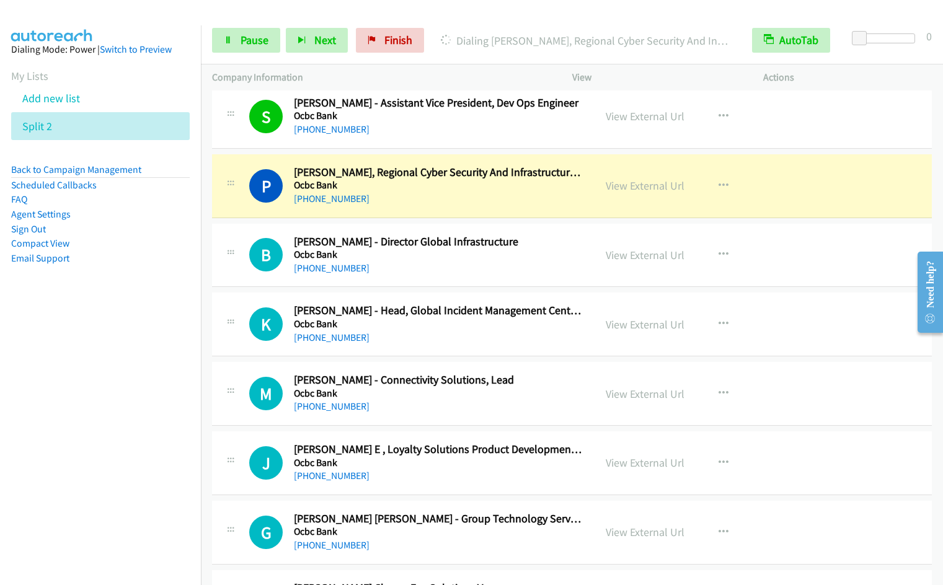
scroll to position [4680, 0]
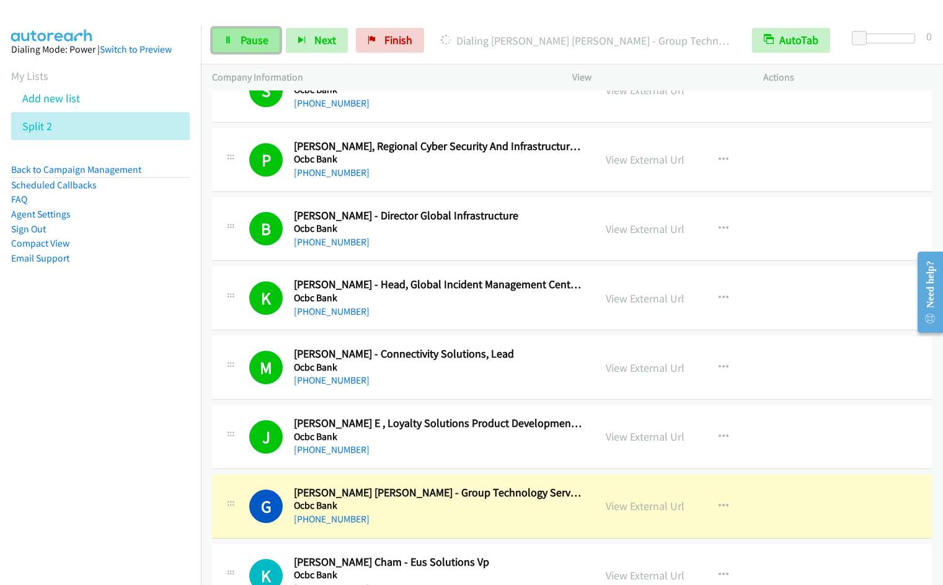
click at [244, 42] on span "Pause" at bounding box center [255, 40] width 28 height 14
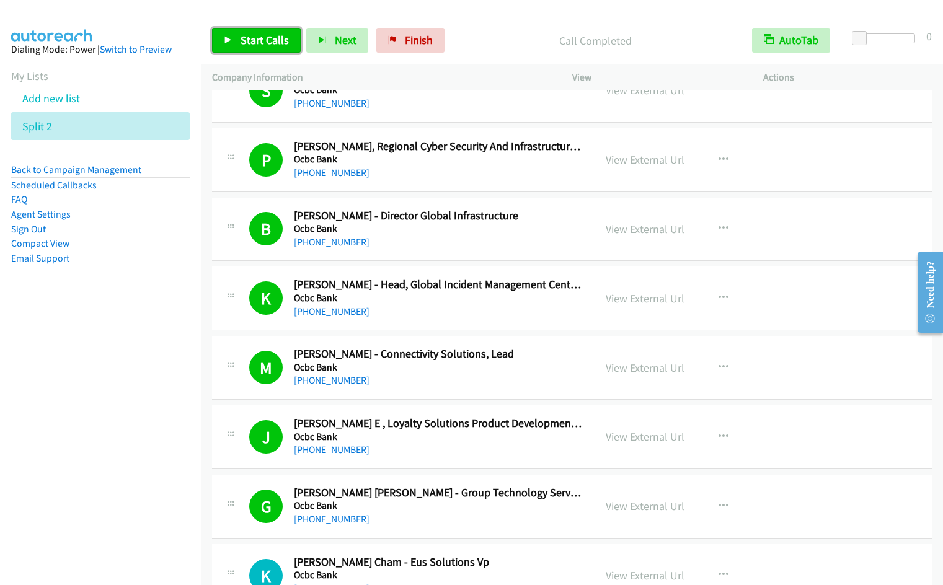
drag, startPoint x: 223, startPoint y: 40, endPoint x: 234, endPoint y: 43, distance: 10.8
click at [223, 40] on link "Start Calls" at bounding box center [256, 40] width 89 height 25
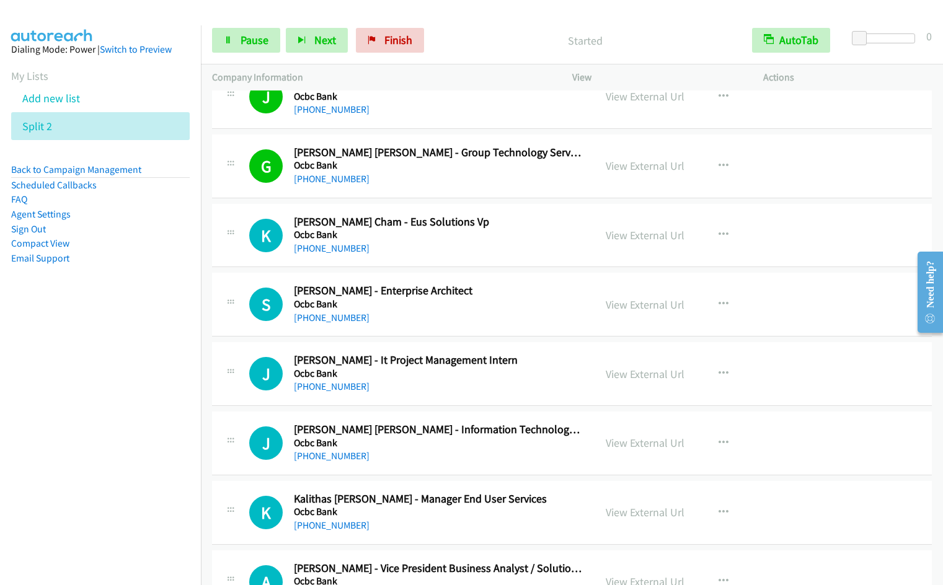
scroll to position [5014, 0]
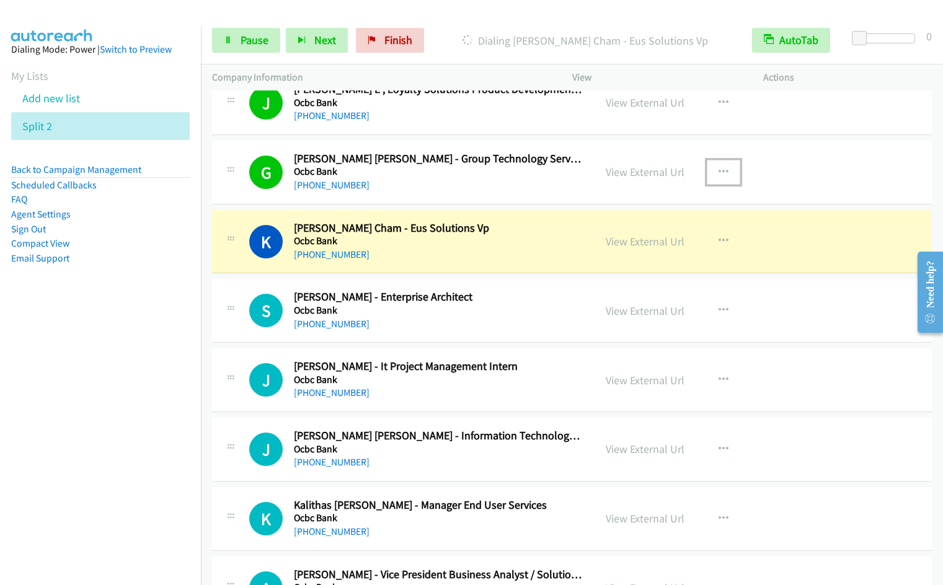
click at [722, 171] on icon "button" at bounding box center [724, 172] width 10 height 10
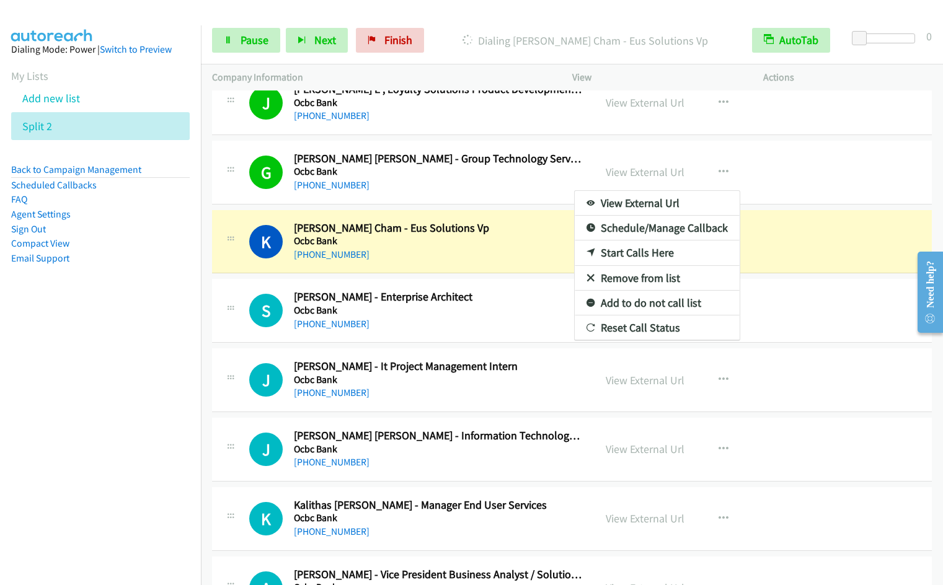
click at [718, 169] on div at bounding box center [471, 292] width 943 height 585
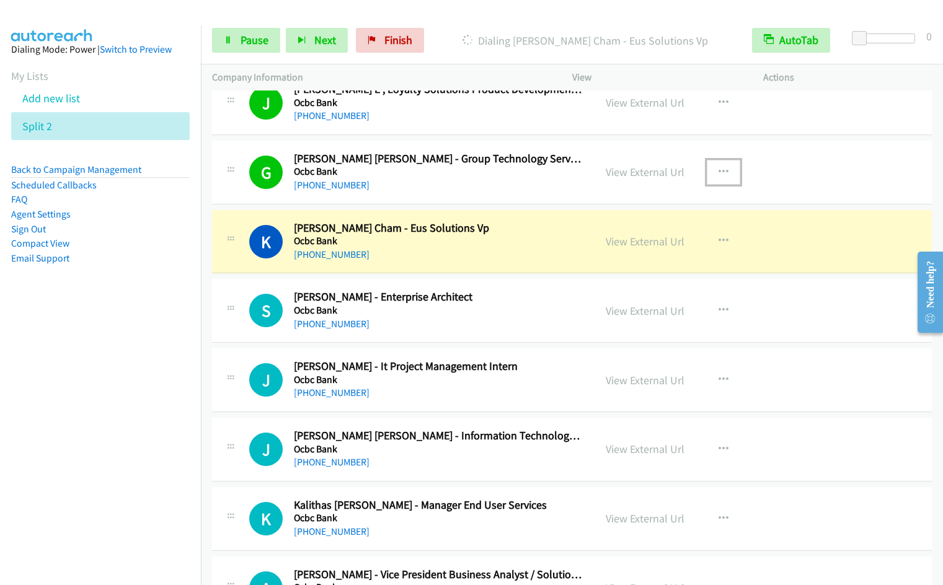
click at [719, 169] on icon "button" at bounding box center [724, 172] width 10 height 10
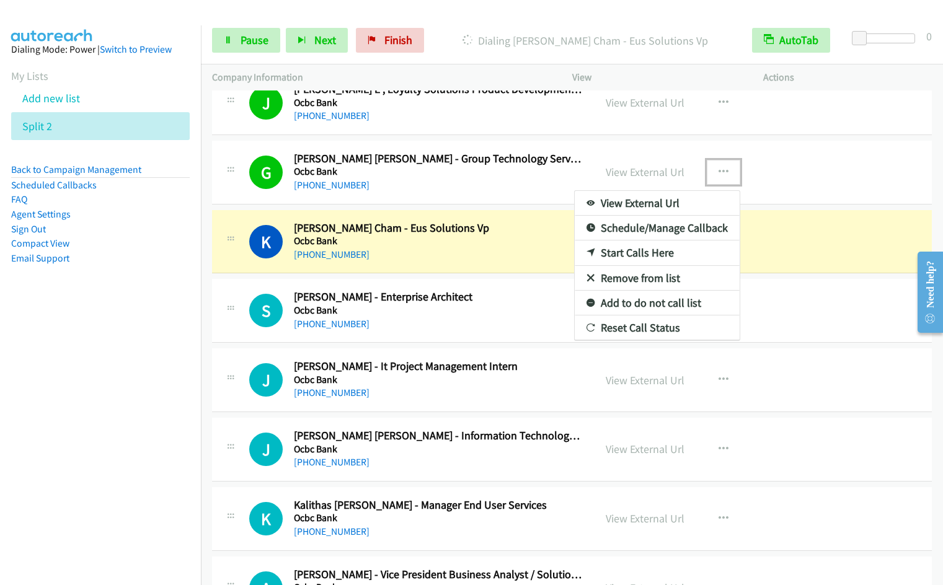
click at [621, 275] on link "Remove from list" at bounding box center [657, 278] width 165 height 25
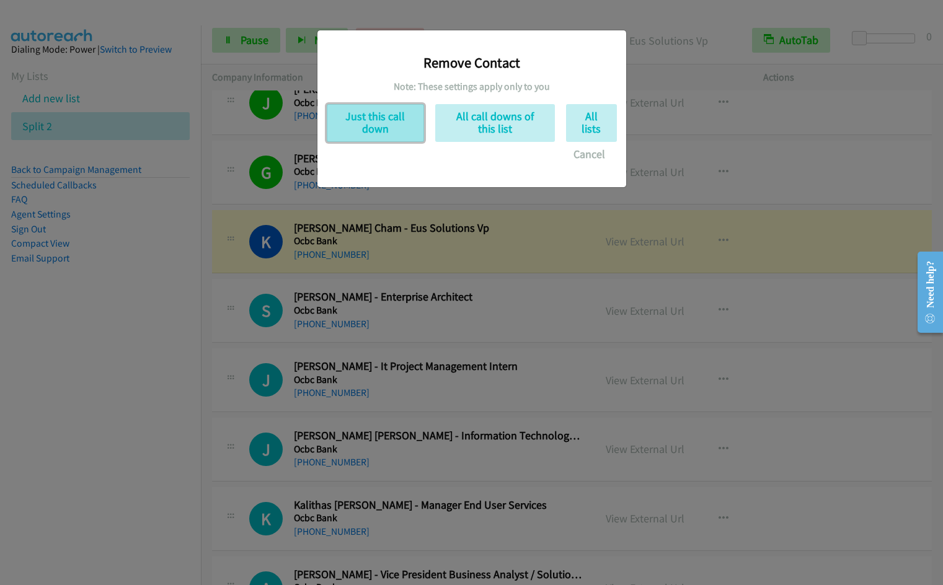
click at [362, 116] on button "Just this call down" at bounding box center [375, 123] width 97 height 38
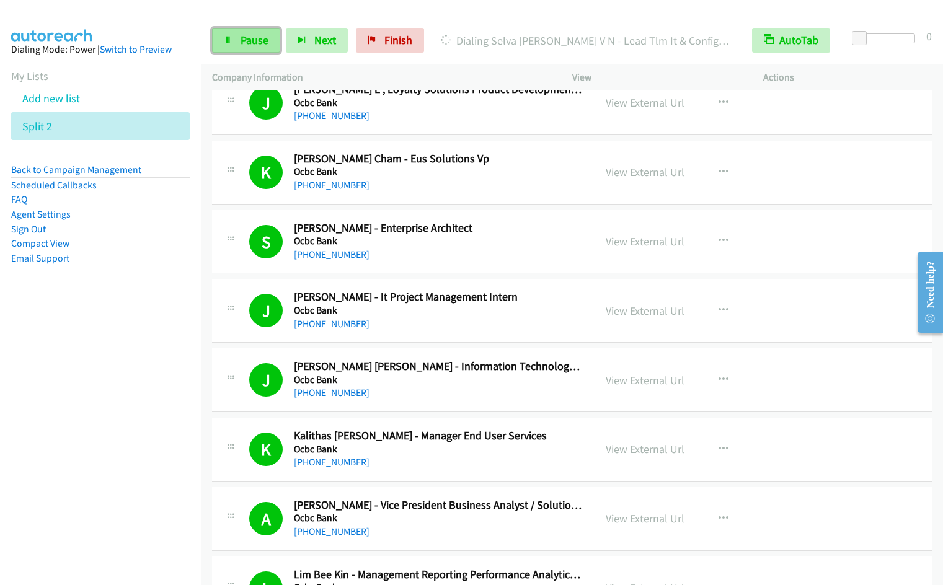
click at [235, 31] on link "Pause" at bounding box center [246, 40] width 68 height 25
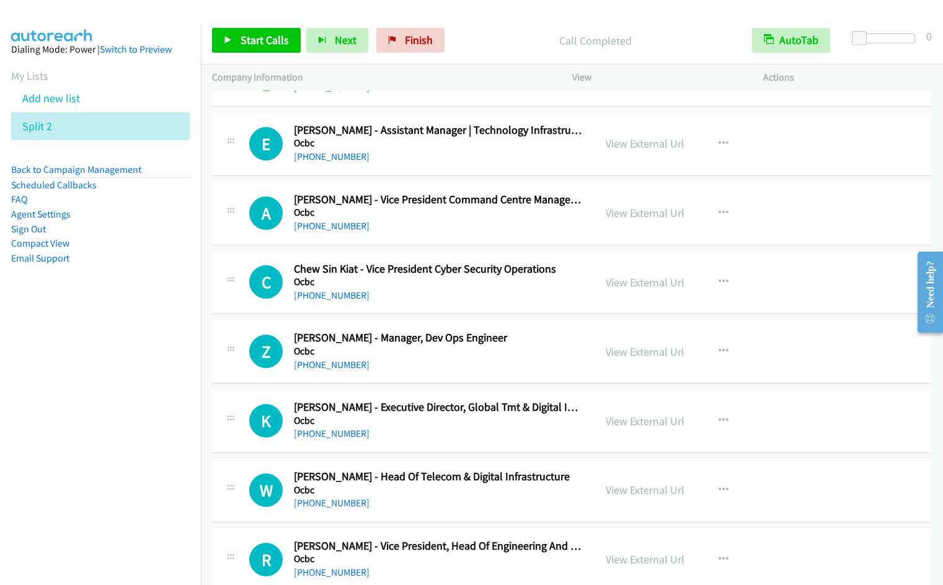
scroll to position [5729, 0]
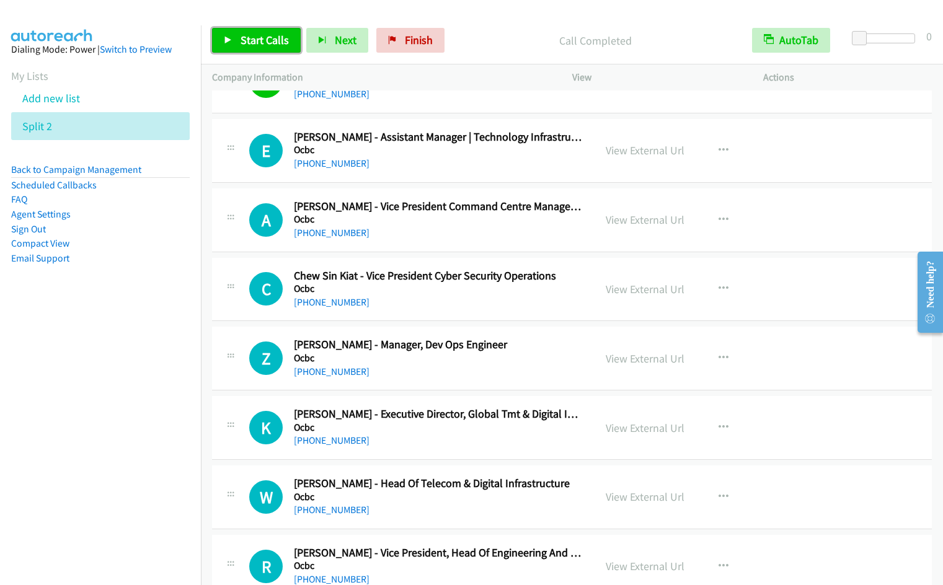
click at [250, 42] on span "Start Calls" at bounding box center [265, 40] width 48 height 14
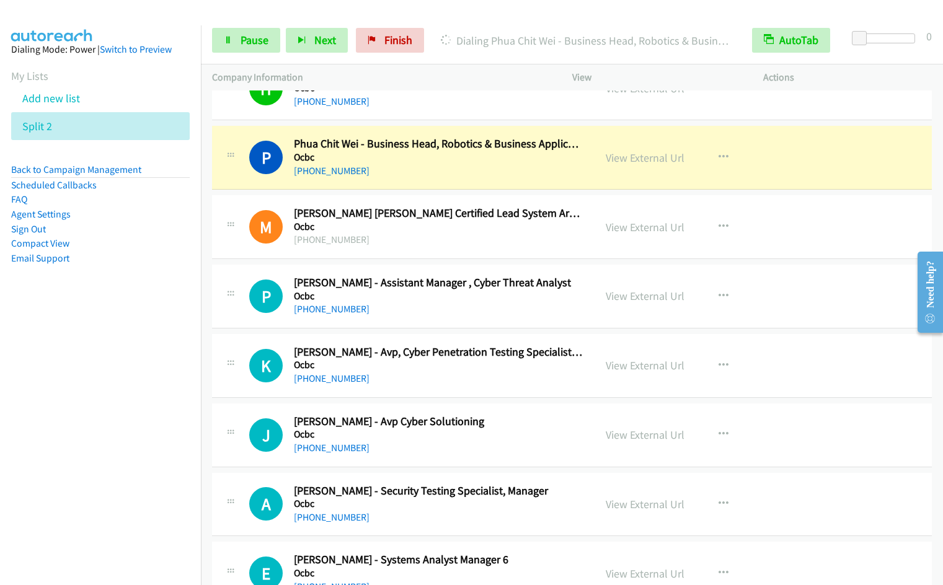
scroll to position [6283, 0]
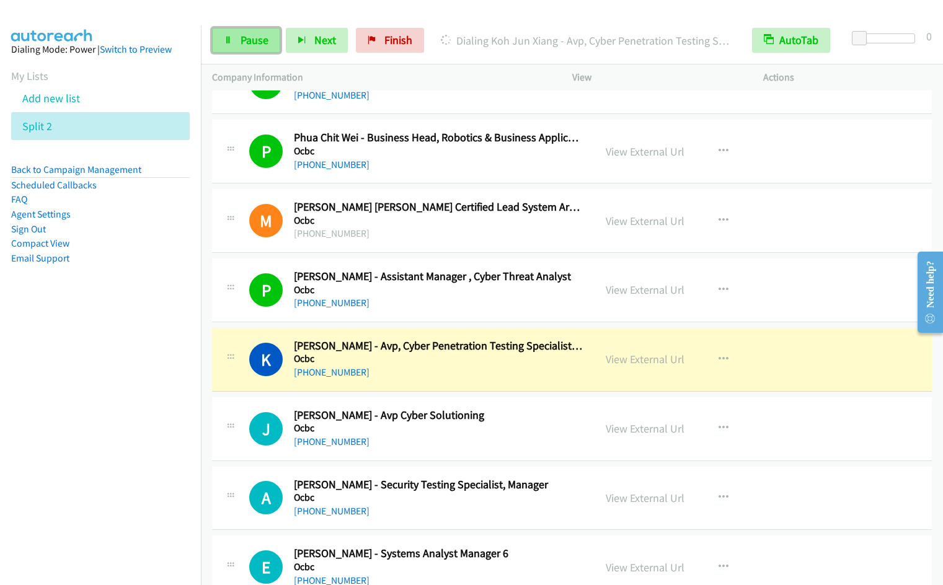
drag, startPoint x: 257, startPoint y: 42, endPoint x: 276, endPoint y: 29, distance: 22.9
click at [257, 42] on span "Pause" at bounding box center [255, 40] width 28 height 14
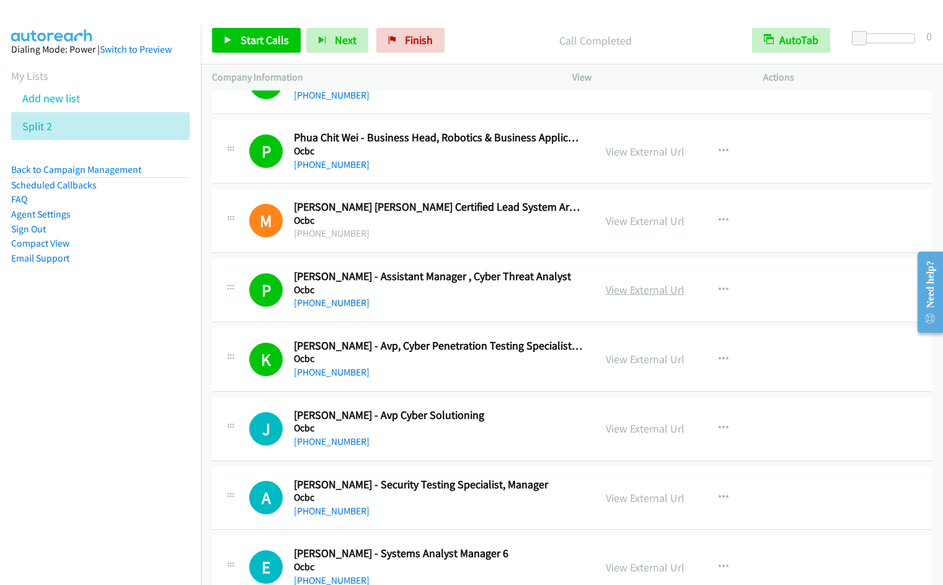
click at [656, 287] on link "View External Url" at bounding box center [645, 290] width 79 height 14
drag, startPoint x: 241, startPoint y: 35, endPoint x: 477, endPoint y: 121, distance: 252.1
click at [241, 35] on span "Start Calls" at bounding box center [265, 40] width 48 height 14
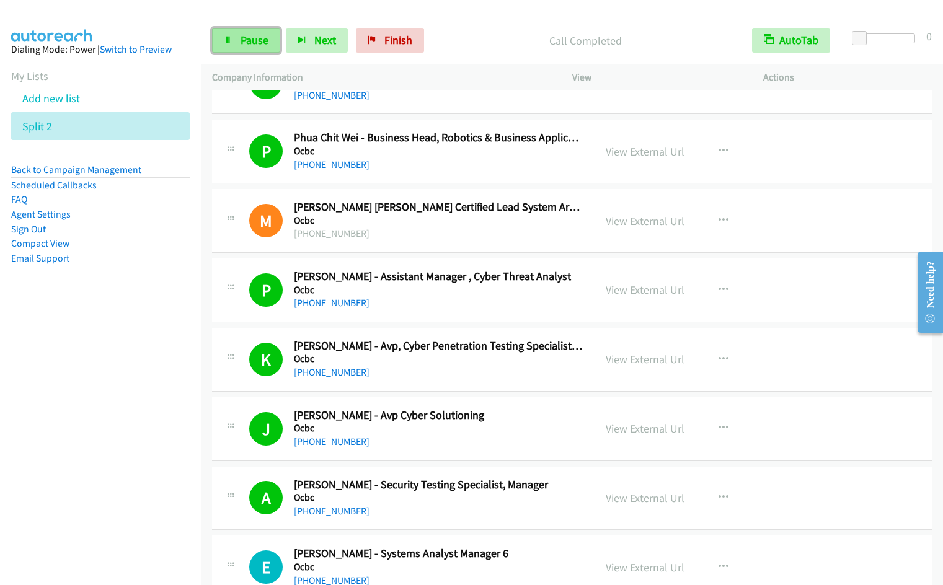
click at [254, 38] on span "Pause" at bounding box center [255, 40] width 28 height 14
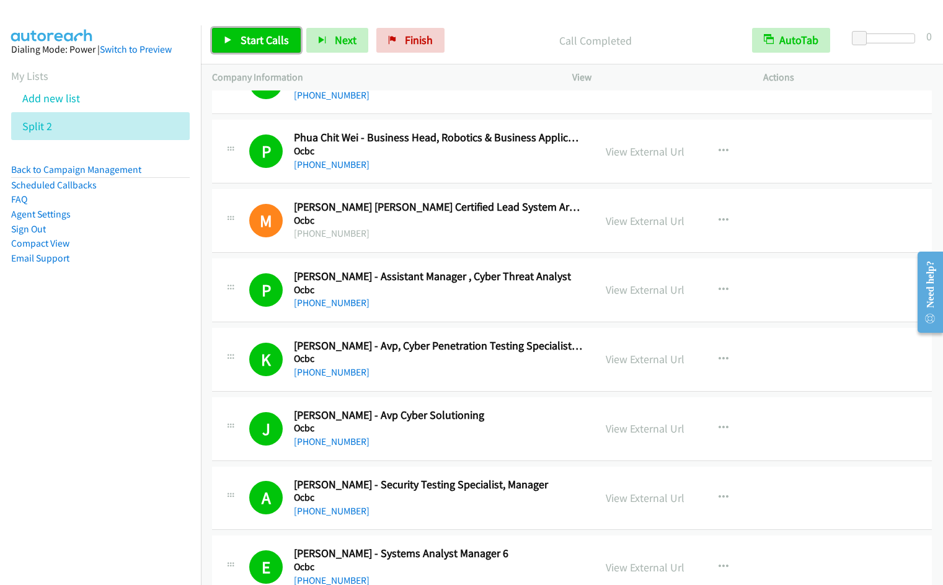
click at [257, 43] on span "Start Calls" at bounding box center [265, 40] width 48 height 14
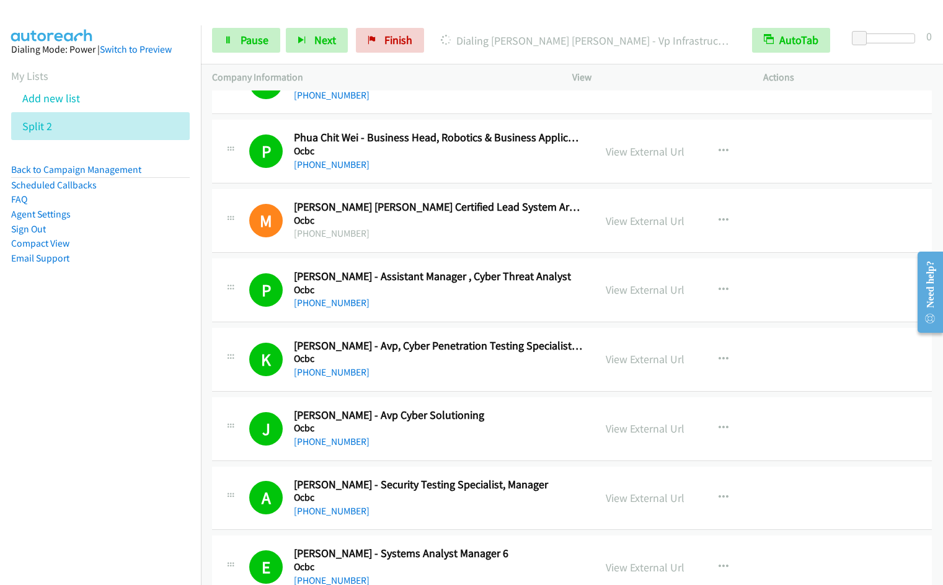
scroll to position [6707, 0]
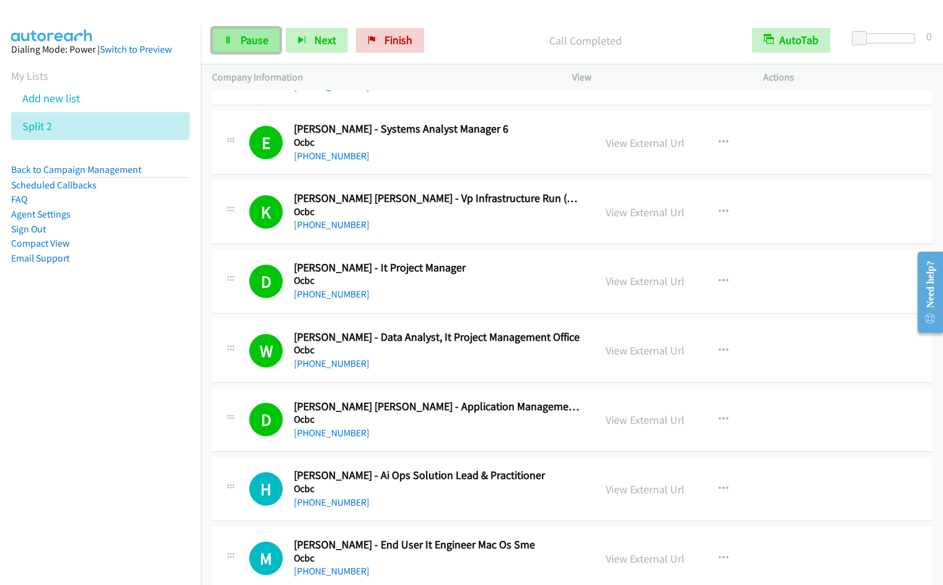
click at [241, 40] on span "Pause" at bounding box center [255, 40] width 28 height 14
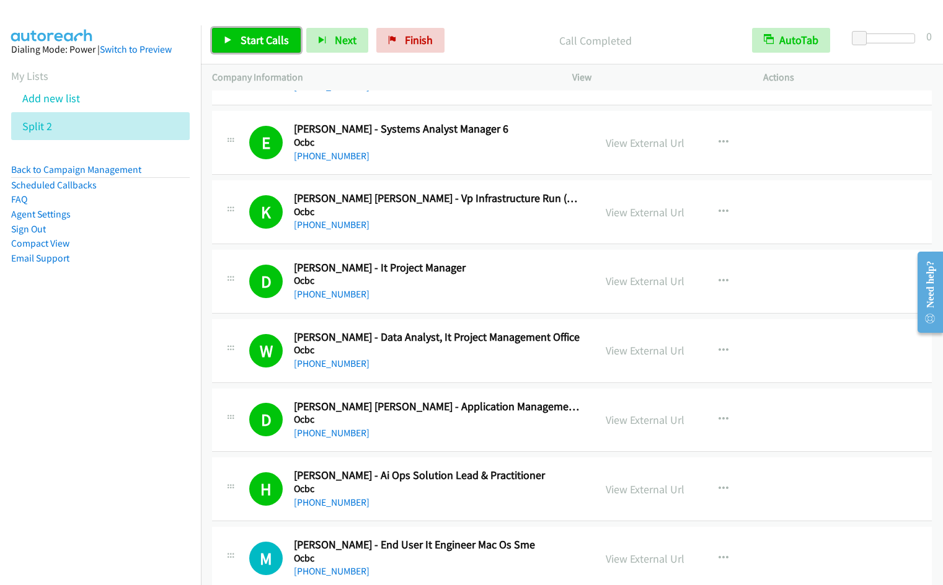
click at [252, 46] on span "Start Calls" at bounding box center [265, 40] width 48 height 14
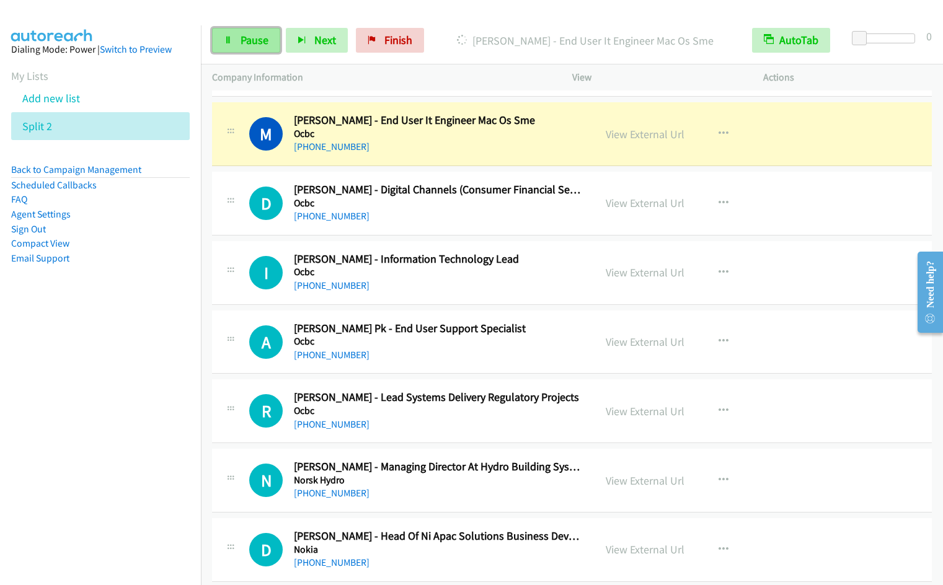
click at [244, 38] on span "Pause" at bounding box center [255, 40] width 28 height 14
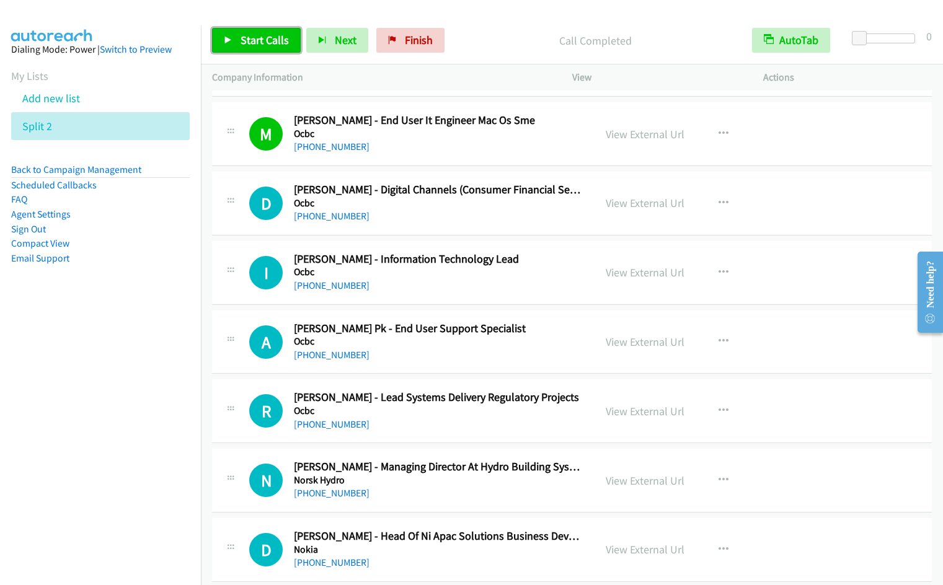
click at [249, 43] on span "Start Calls" at bounding box center [265, 40] width 48 height 14
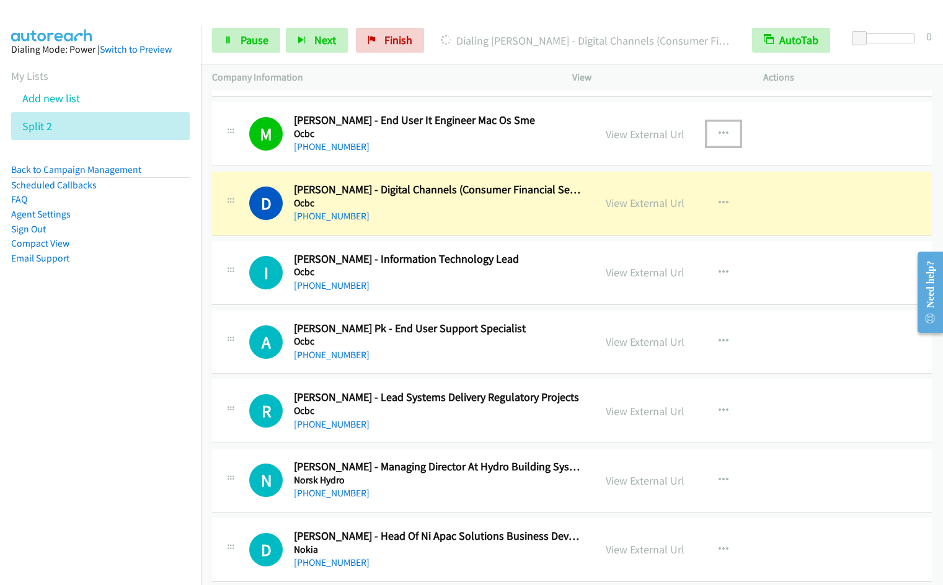
click at [719, 135] on icon "button" at bounding box center [724, 134] width 10 height 10
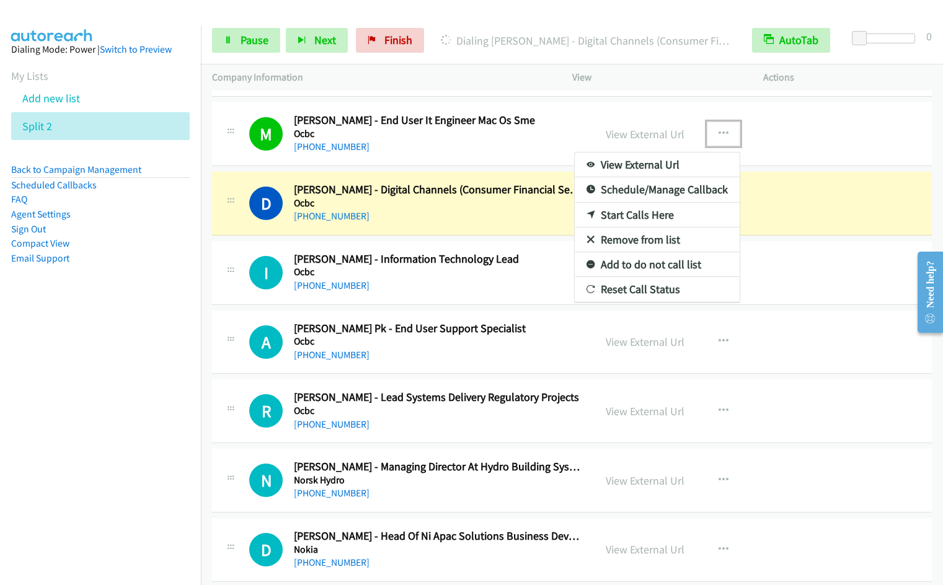
click at [649, 243] on link "Remove from list" at bounding box center [657, 240] width 165 height 25
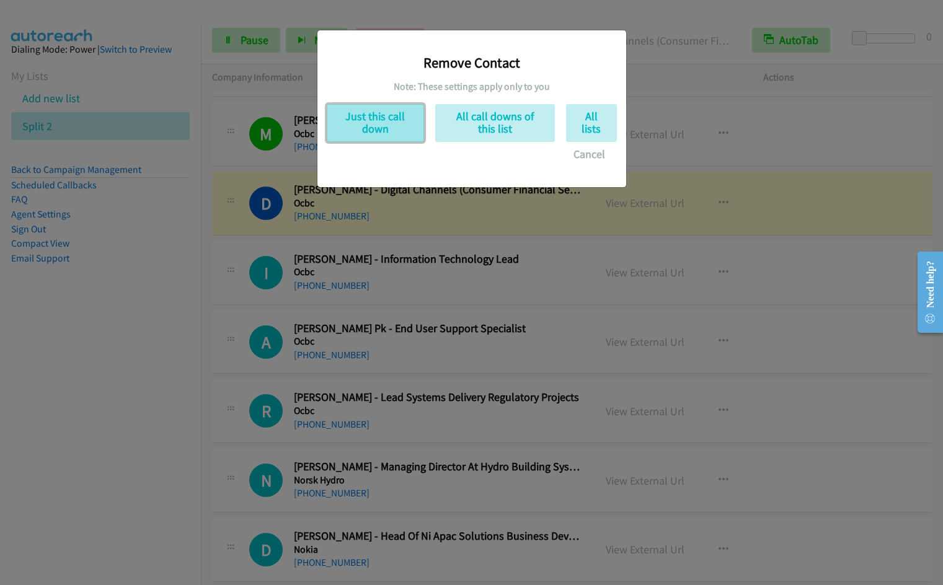
click at [385, 125] on button "Just this call down" at bounding box center [375, 123] width 97 height 38
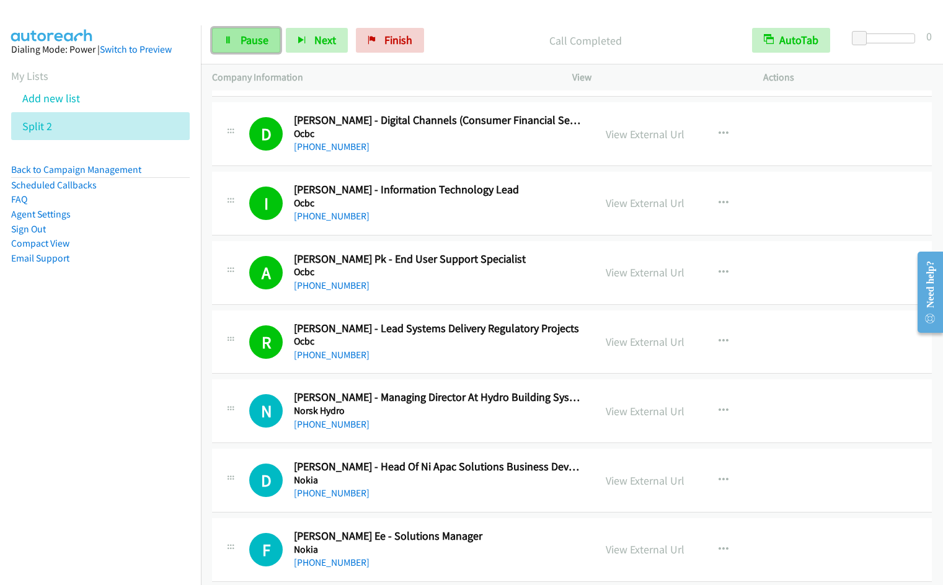
click at [246, 50] on link "Pause" at bounding box center [246, 40] width 68 height 25
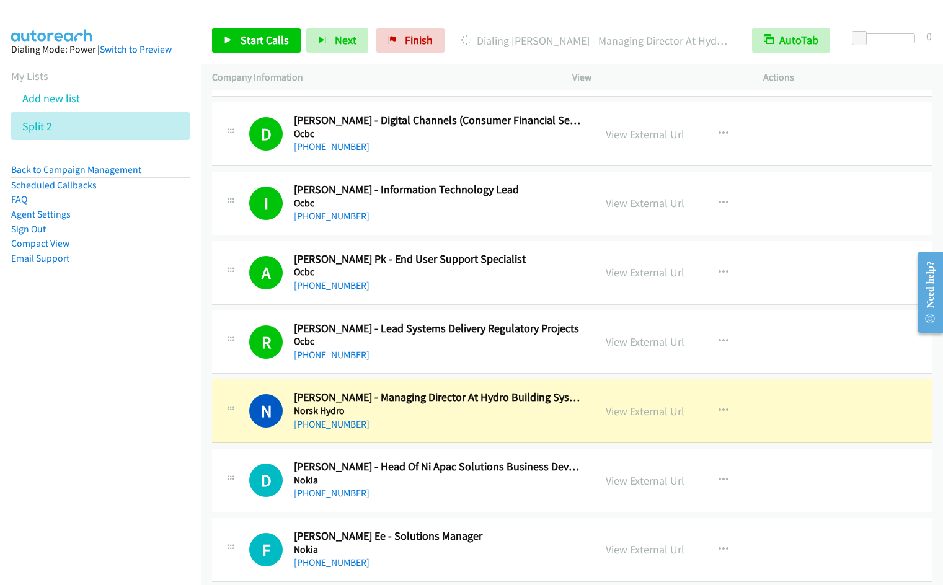
drag, startPoint x: 632, startPoint y: 344, endPoint x: 685, endPoint y: 10, distance: 338.4
click at [622, 339] on link "View External Url" at bounding box center [645, 342] width 79 height 14
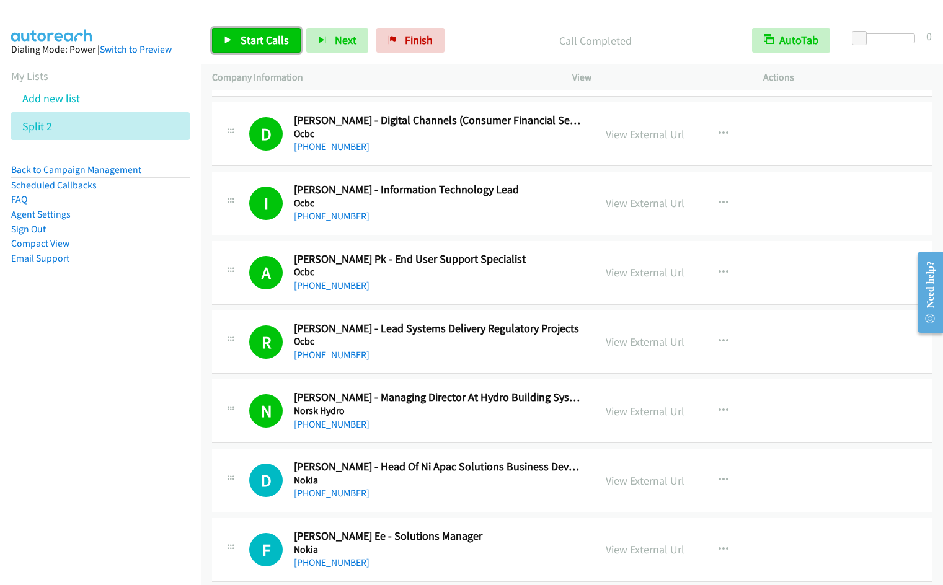
click at [246, 42] on span "Start Calls" at bounding box center [265, 40] width 48 height 14
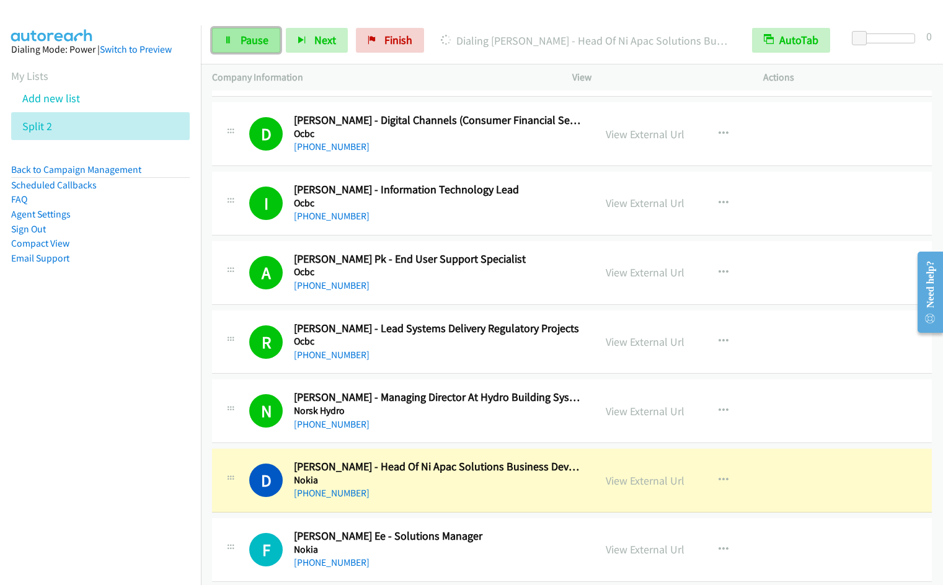
click at [251, 42] on span "Pause" at bounding box center [255, 40] width 28 height 14
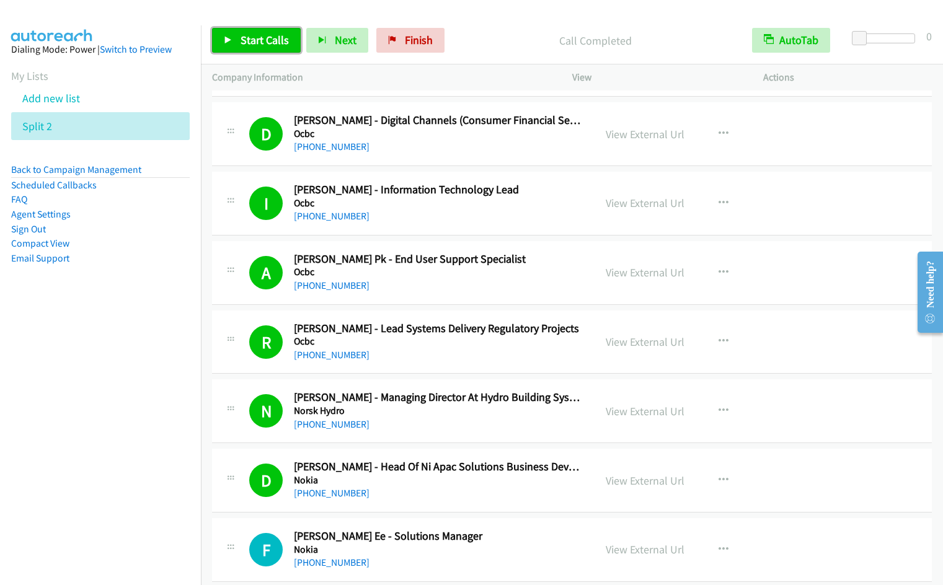
click at [245, 47] on link "Start Calls" at bounding box center [256, 40] width 89 height 25
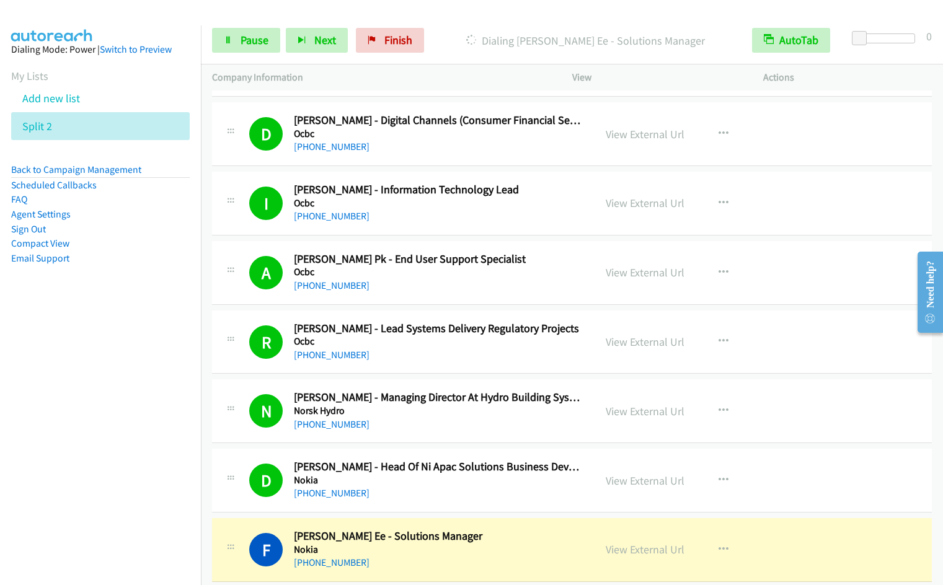
scroll to position [7557, 0]
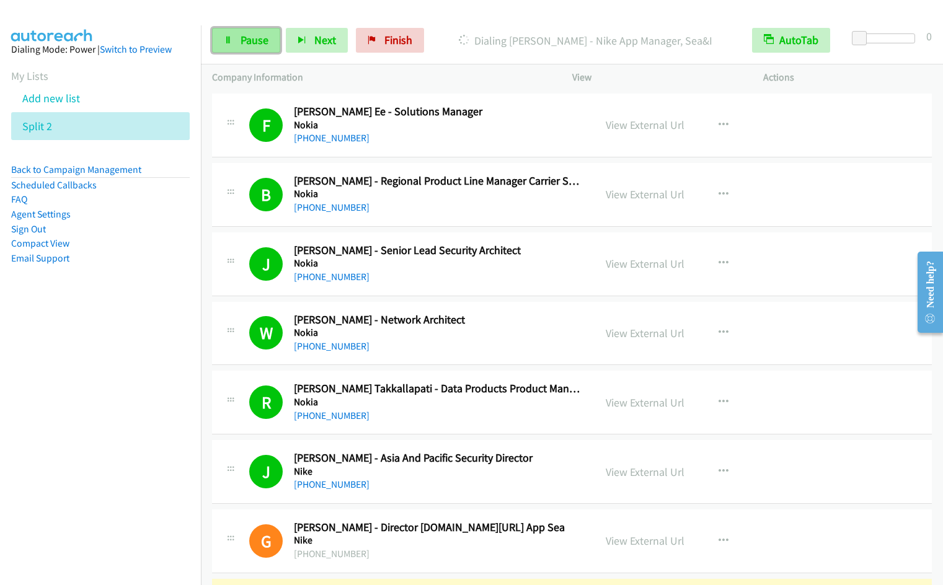
drag, startPoint x: 236, startPoint y: 48, endPoint x: 247, endPoint y: 41, distance: 13.1
click at [236, 48] on link "Pause" at bounding box center [246, 40] width 68 height 25
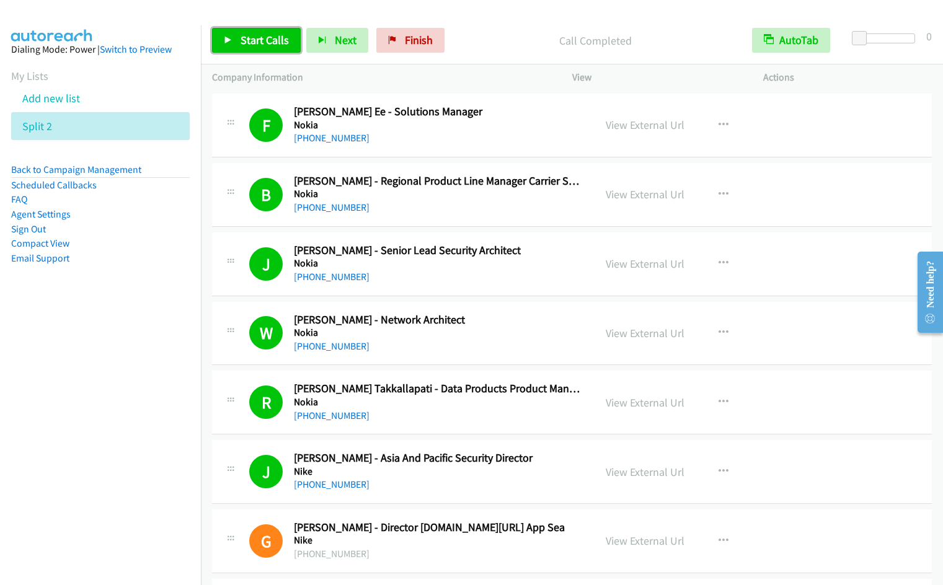
click at [260, 47] on link "Start Calls" at bounding box center [256, 40] width 89 height 25
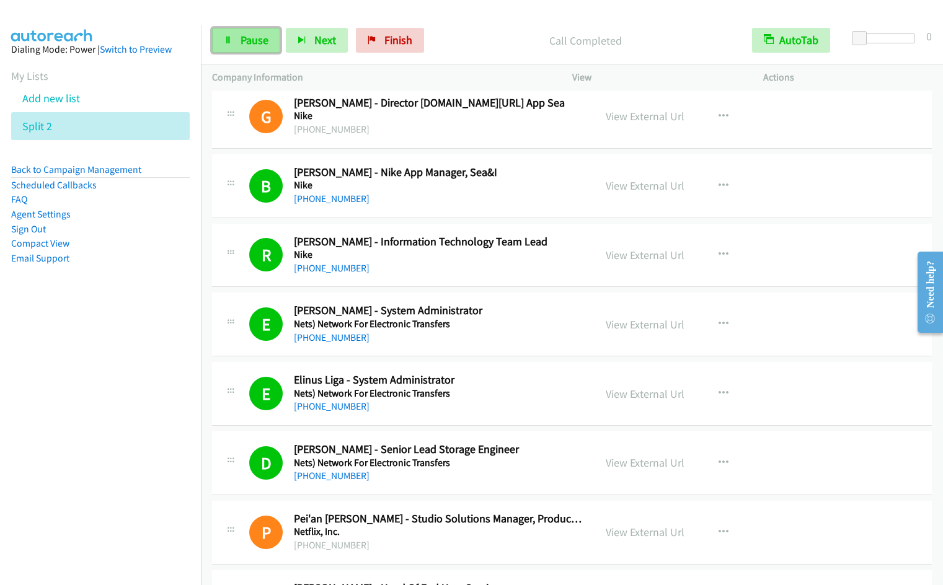
click at [259, 41] on span "Pause" at bounding box center [255, 40] width 28 height 14
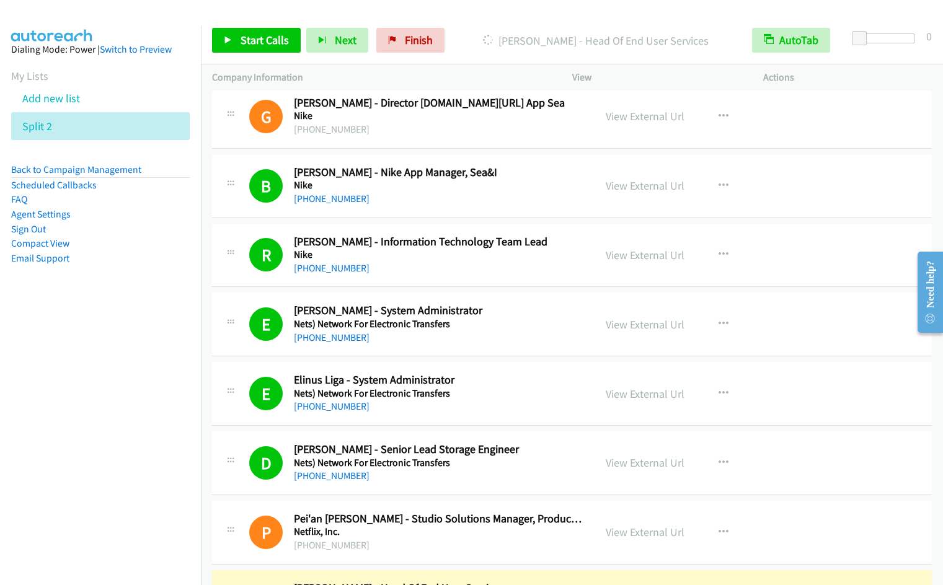
scroll to position [8406, 0]
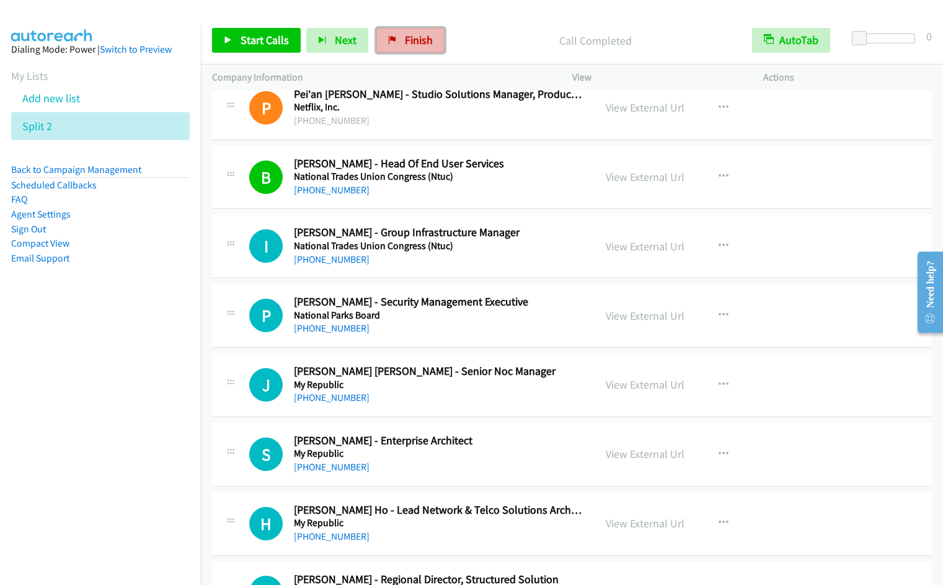
click at [419, 43] on span "Finish" at bounding box center [419, 40] width 28 height 14
